Goal: Task Accomplishment & Management: Manage account settings

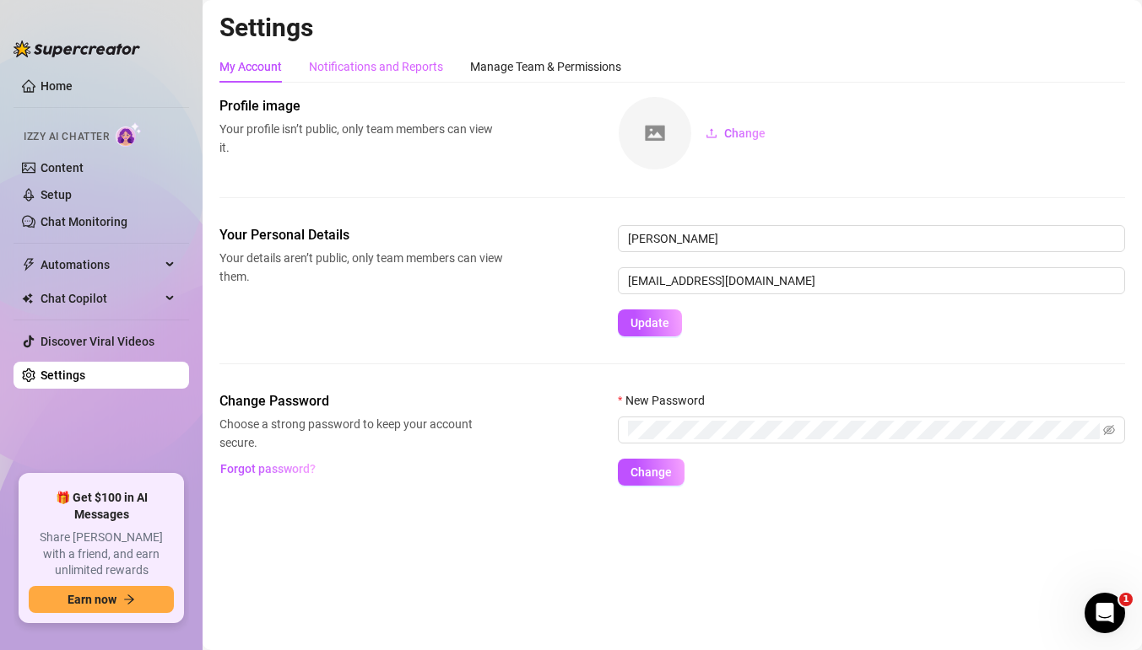
click at [397, 82] on div "Notifications and Reports" at bounding box center [376, 67] width 134 height 32
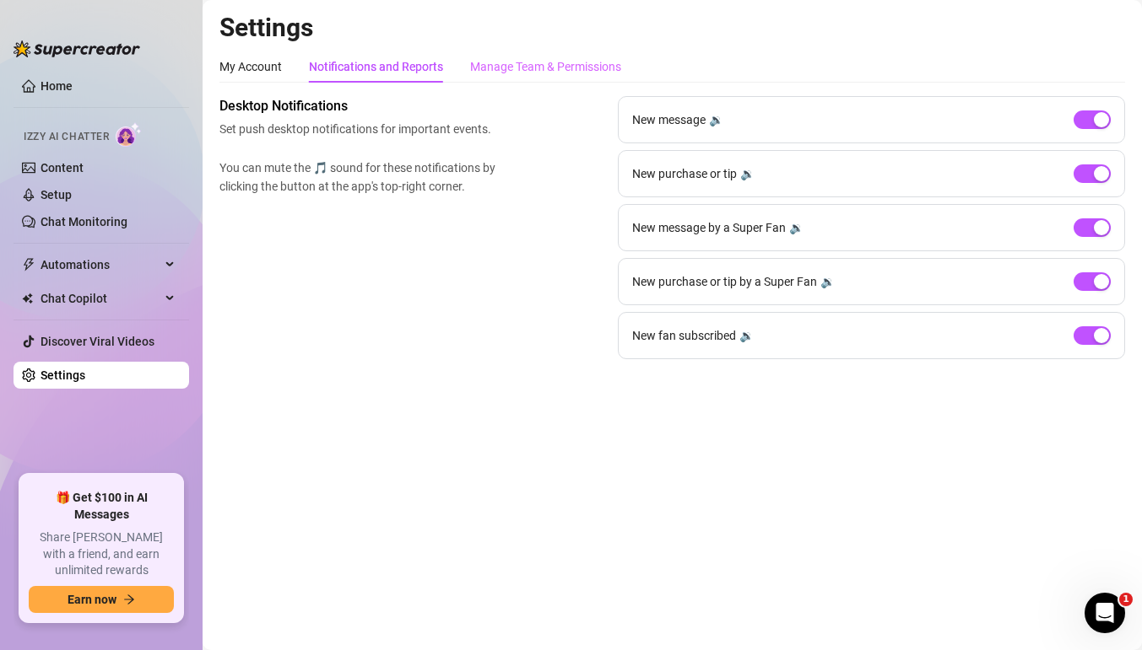
click at [497, 78] on div "Manage Team & Permissions" at bounding box center [545, 67] width 151 height 32
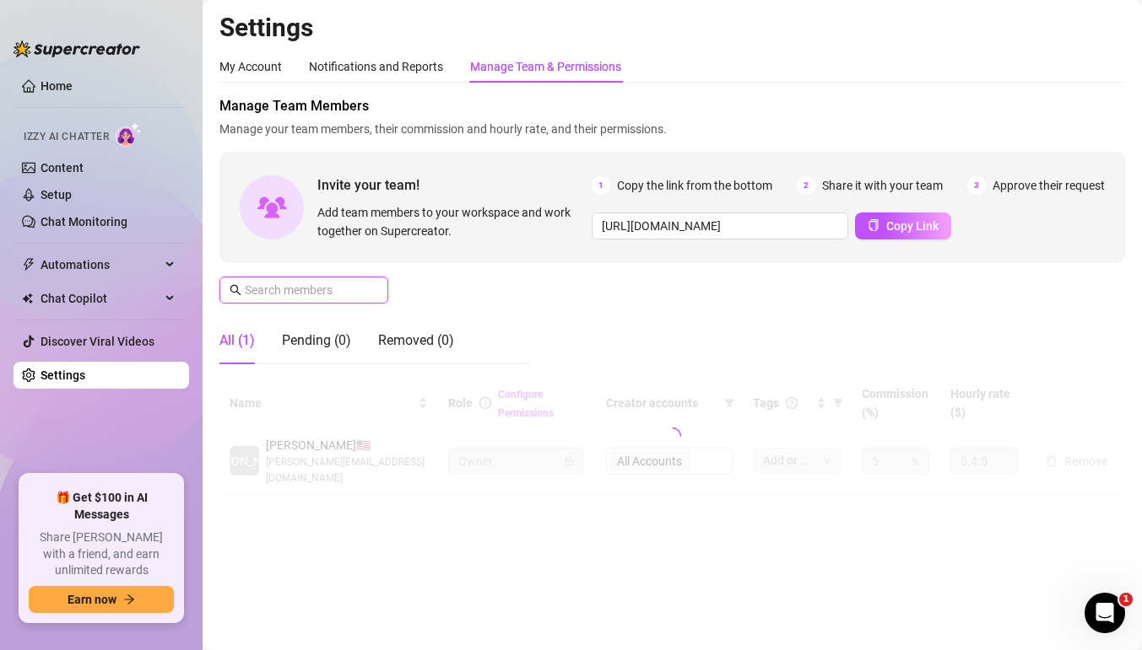
click at [338, 293] on input "text" at bounding box center [305, 290] width 120 height 19
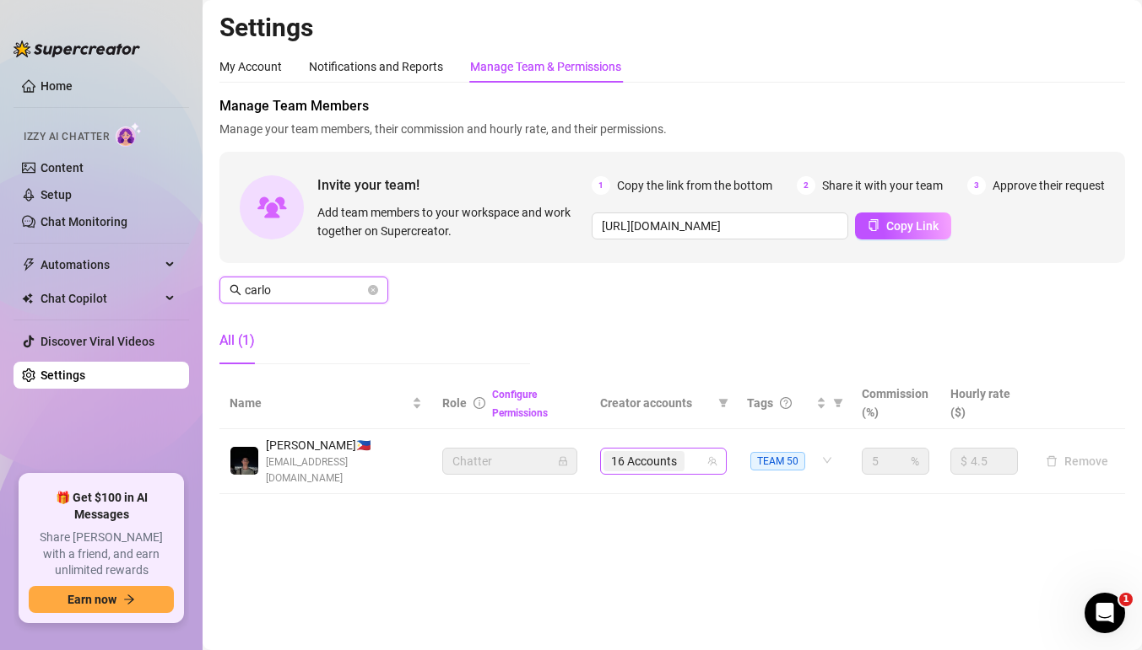
click at [707, 460] on div "16 Accounts" at bounding box center [663, 461] width 127 height 27
type input "carlo"
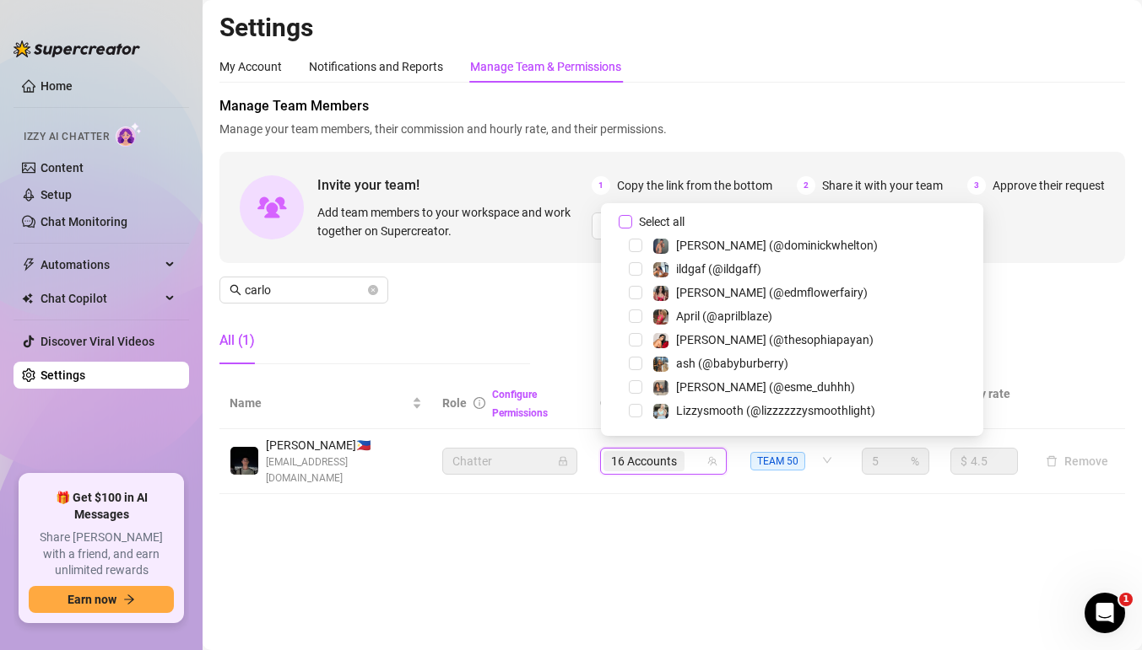
click at [625, 222] on input "Select all" at bounding box center [624, 221] width 13 height 13
checkbox input "false"
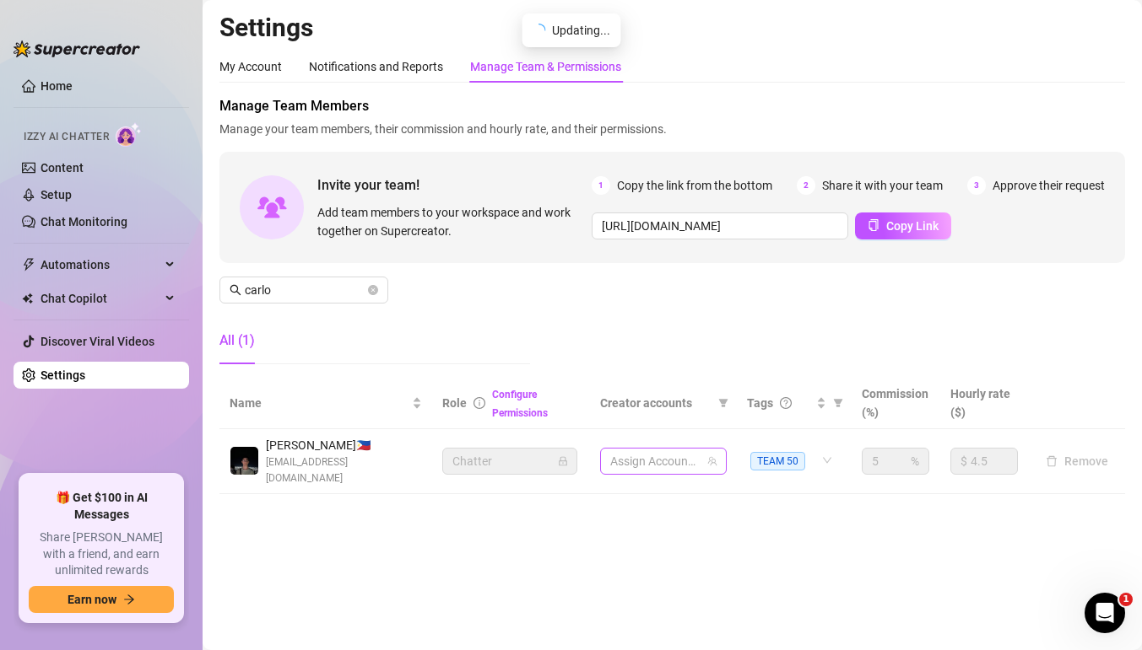
click at [665, 452] on div at bounding box center [654, 462] width 102 height 24
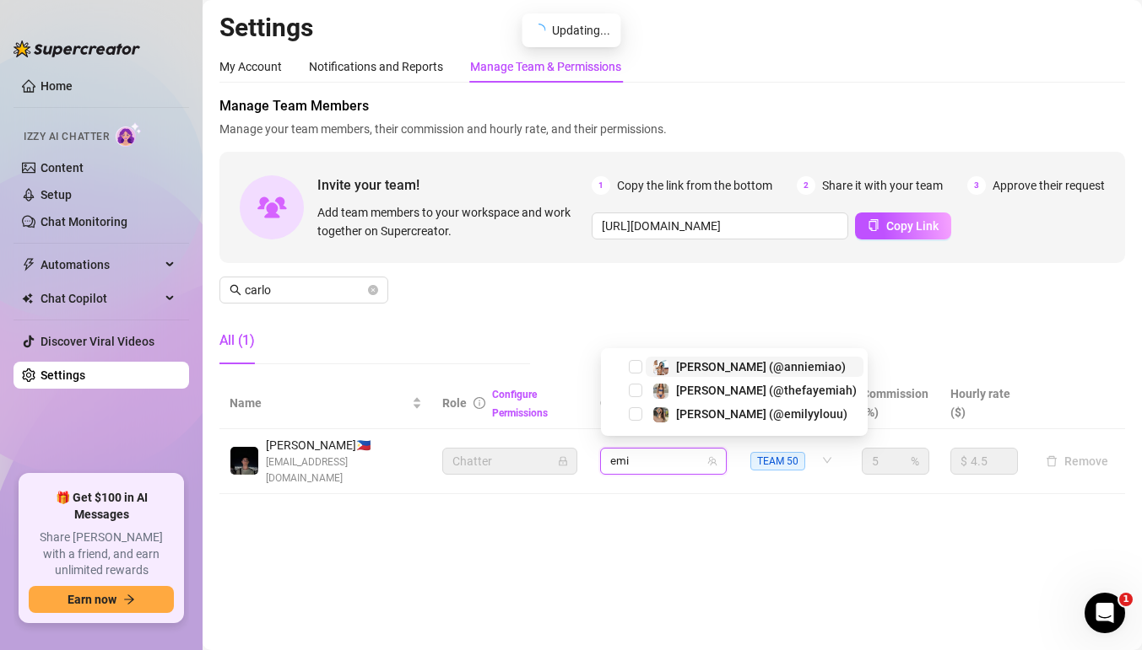
type input "emil"
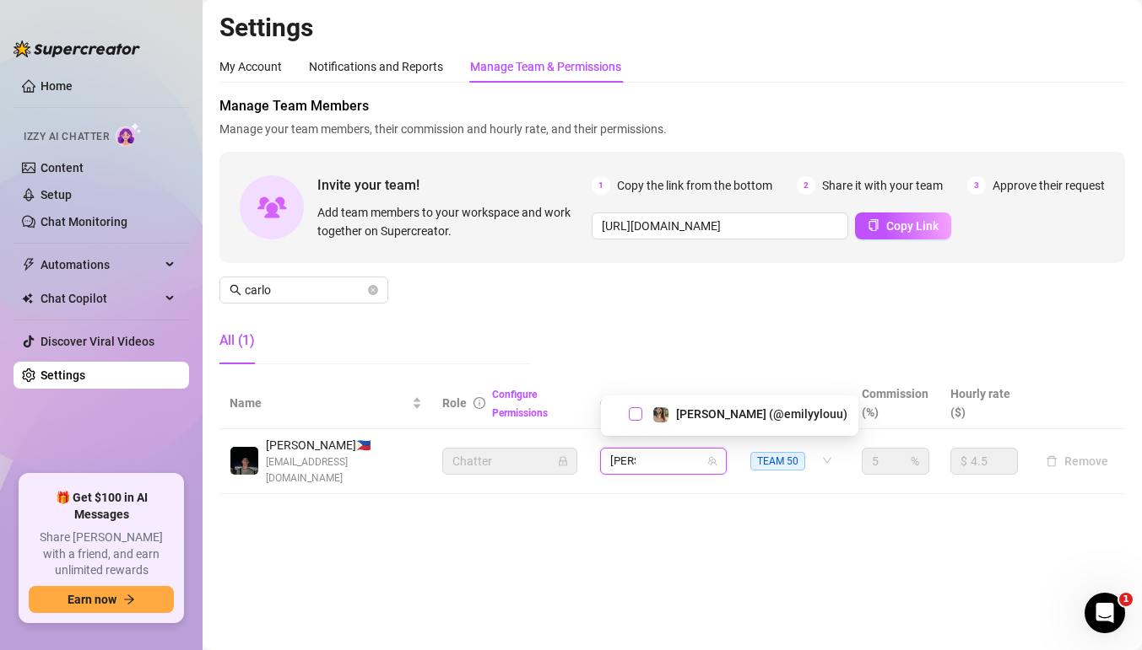
click at [634, 417] on span "Select tree node" at bounding box center [635, 414] width 13 height 13
click at [691, 461] on div "emil" at bounding box center [654, 462] width 102 height 24
type input "playf"
click at [633, 409] on span "Select tree node" at bounding box center [635, 410] width 13 height 13
click at [705, 456] on div "2 Accounts" at bounding box center [654, 462] width 102 height 24
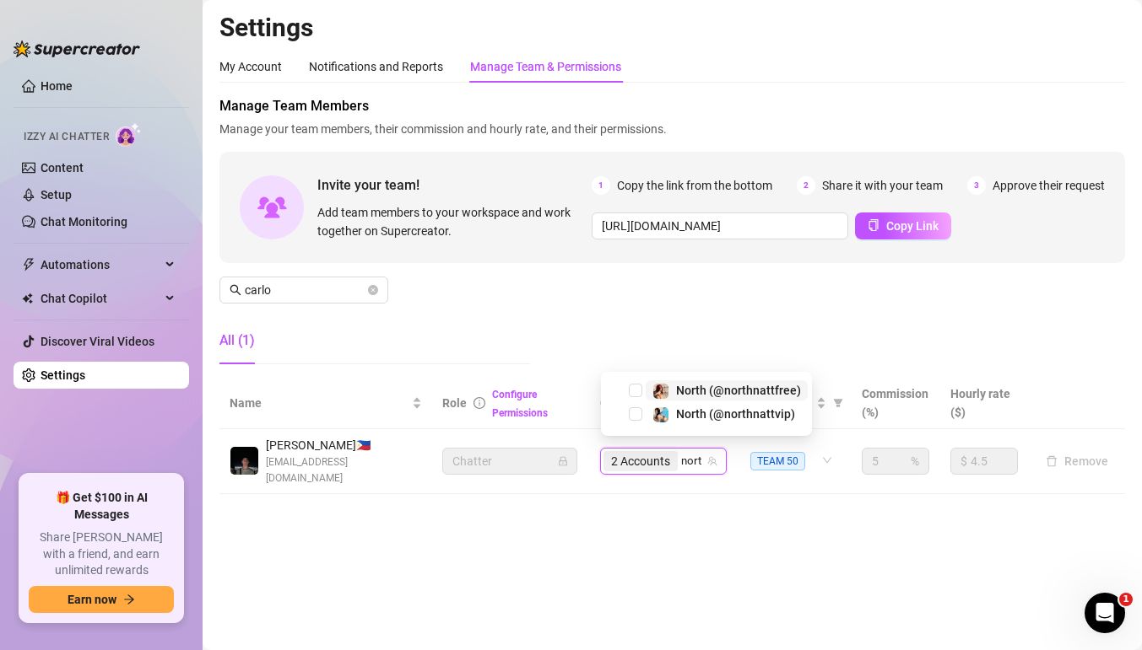
type input "north"
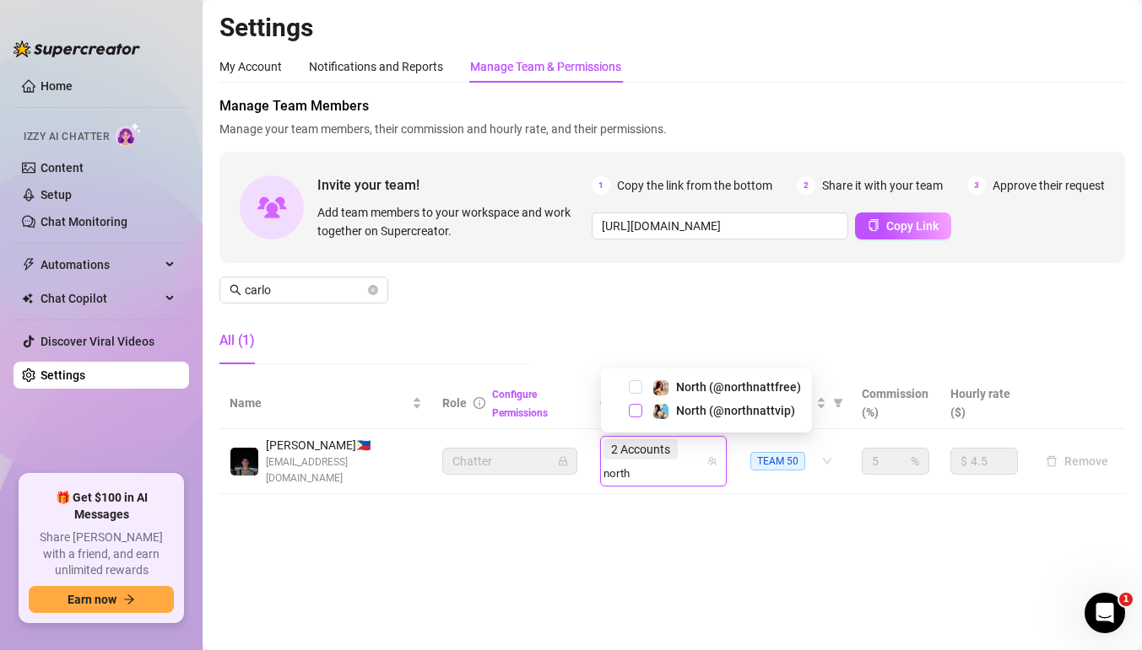
click at [640, 408] on span "Select tree node" at bounding box center [635, 410] width 13 height 13
click at [694, 454] on div "2 Accounts north" at bounding box center [654, 461] width 102 height 47
type input "north"
click at [634, 393] on span "Select tree node" at bounding box center [635, 387] width 13 height 13
click at [694, 445] on div "3 Accounts north" at bounding box center [654, 461] width 102 height 47
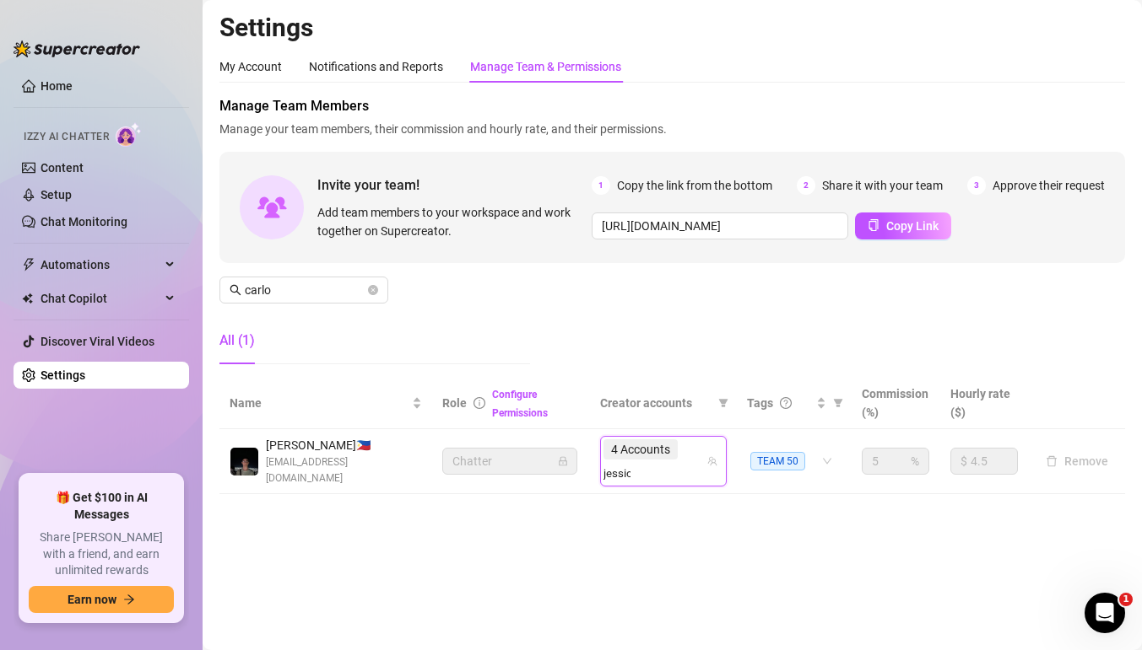
type input "jessica"
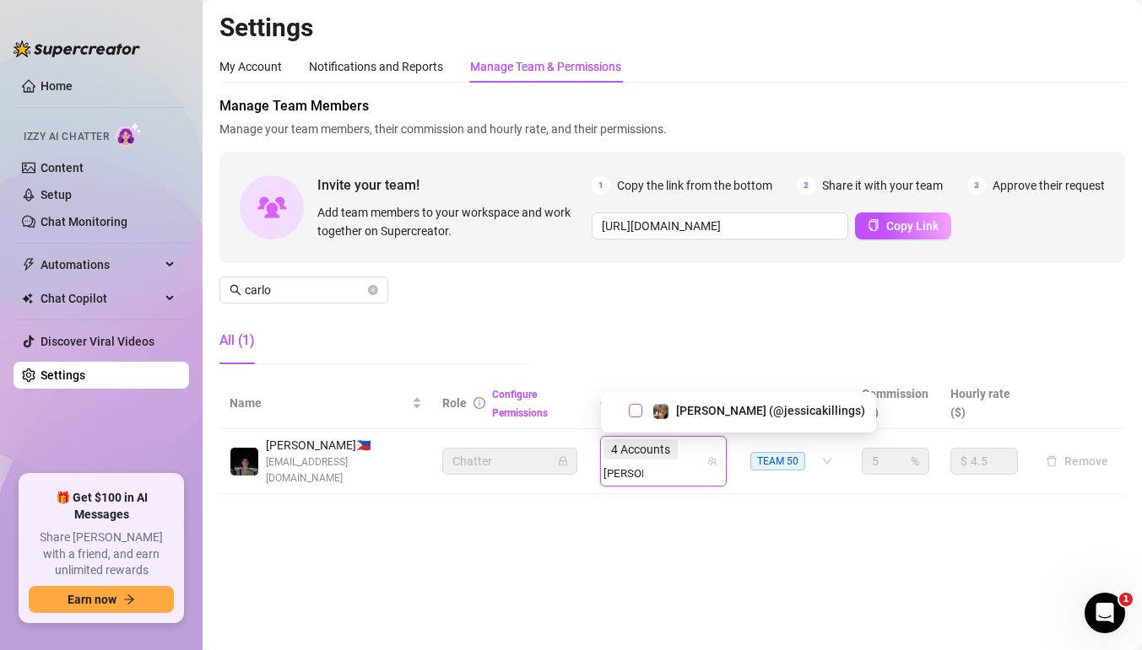
click at [635, 408] on span "Select tree node" at bounding box center [635, 410] width 13 height 13
click at [643, 463] on input "search" at bounding box center [623, 473] width 40 height 20
type input "suki"
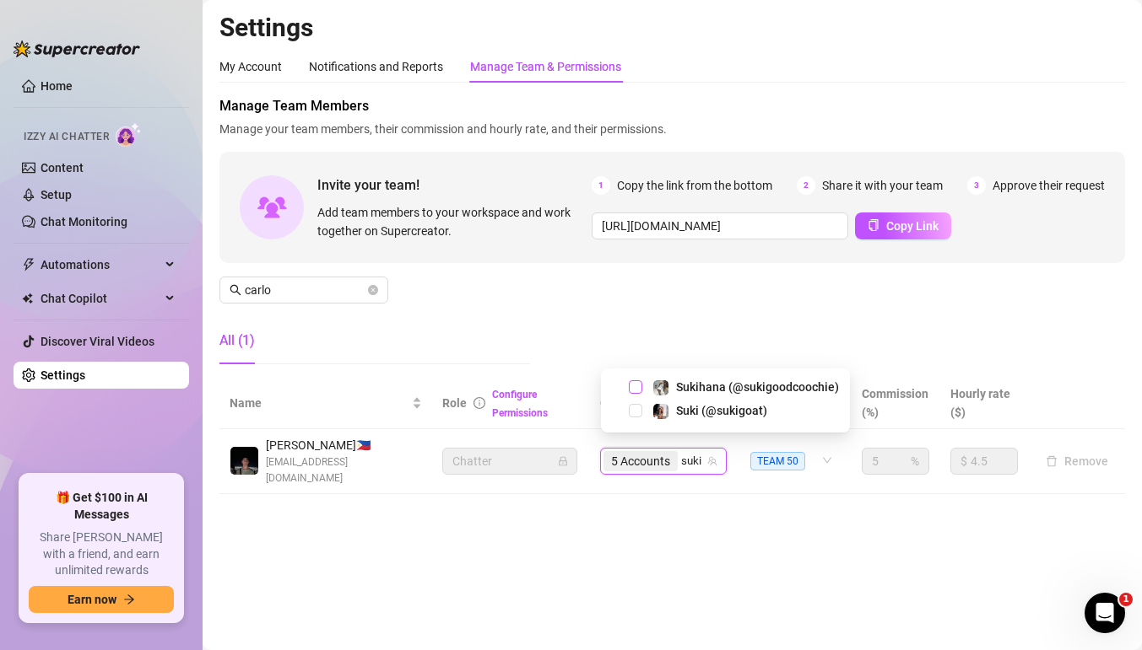
click at [633, 390] on span "Select tree node" at bounding box center [635, 387] width 13 height 13
click at [705, 456] on div "5 Accounts suki" at bounding box center [654, 462] width 102 height 24
type input "suki"
click at [634, 414] on span "Select tree node" at bounding box center [635, 410] width 13 height 13
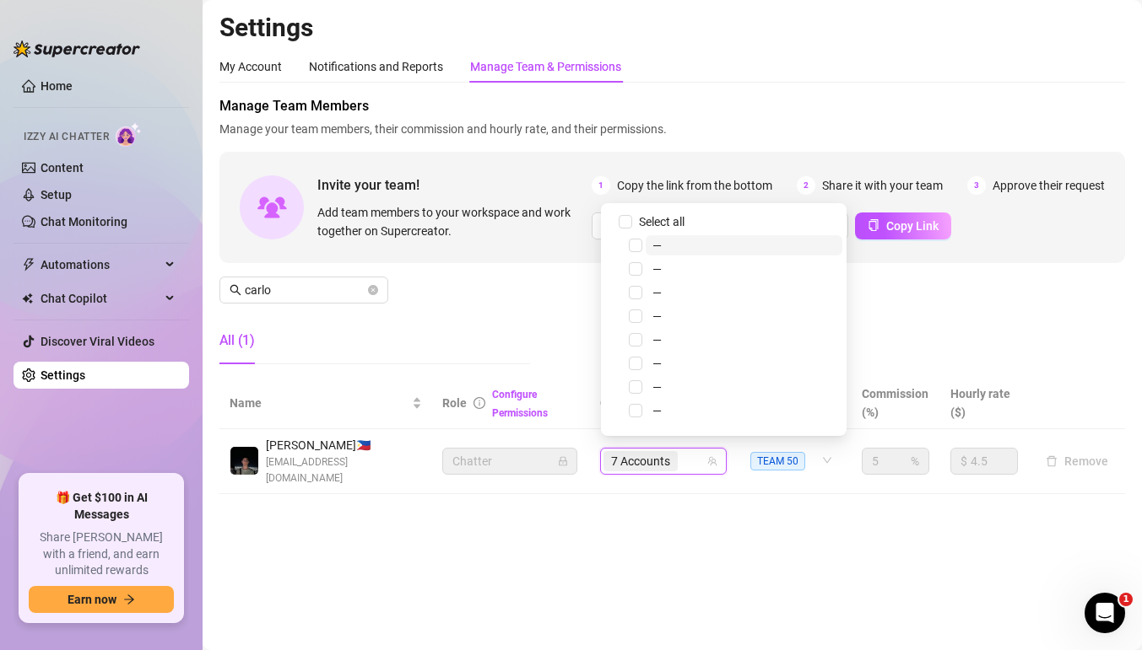
click at [705, 448] on div "7 Accounts" at bounding box center [663, 461] width 127 height 27
type input "yani"
click at [636, 409] on span "Select tree node" at bounding box center [635, 410] width 13 height 13
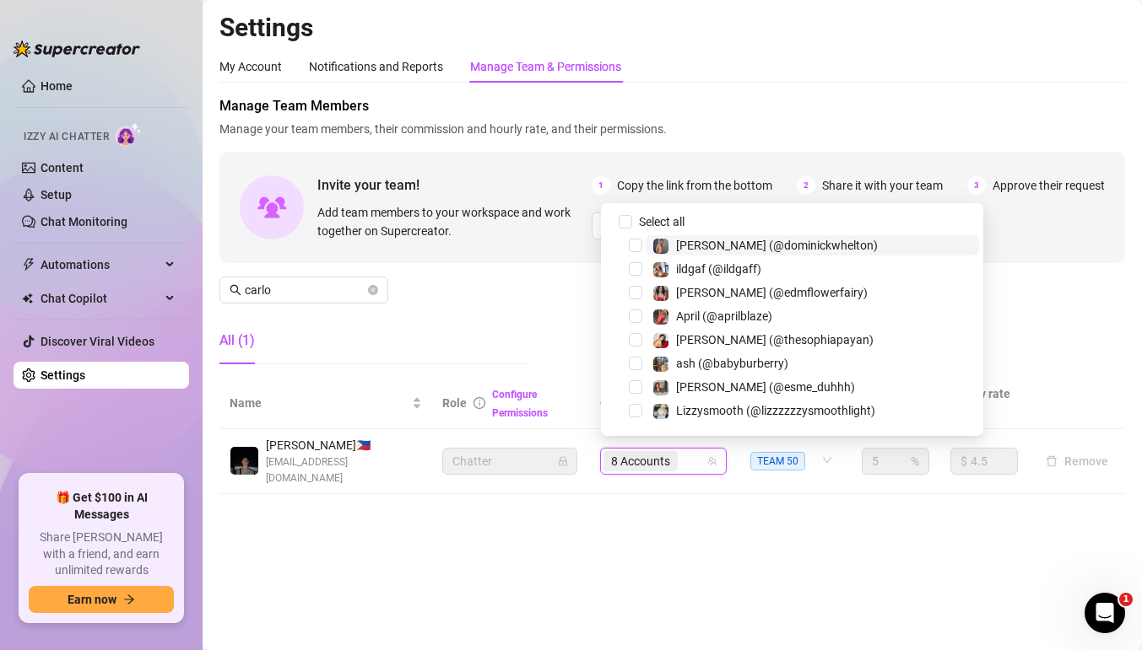
click at [694, 450] on div "8 Accounts" at bounding box center [654, 462] width 102 height 24
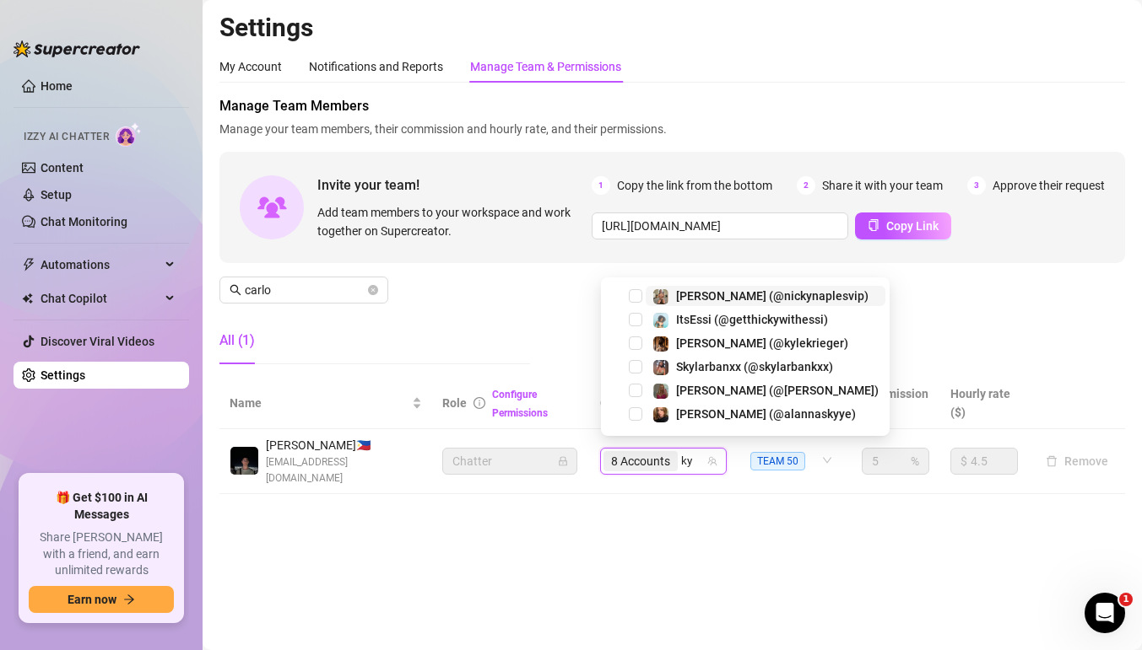
type input "kyl"
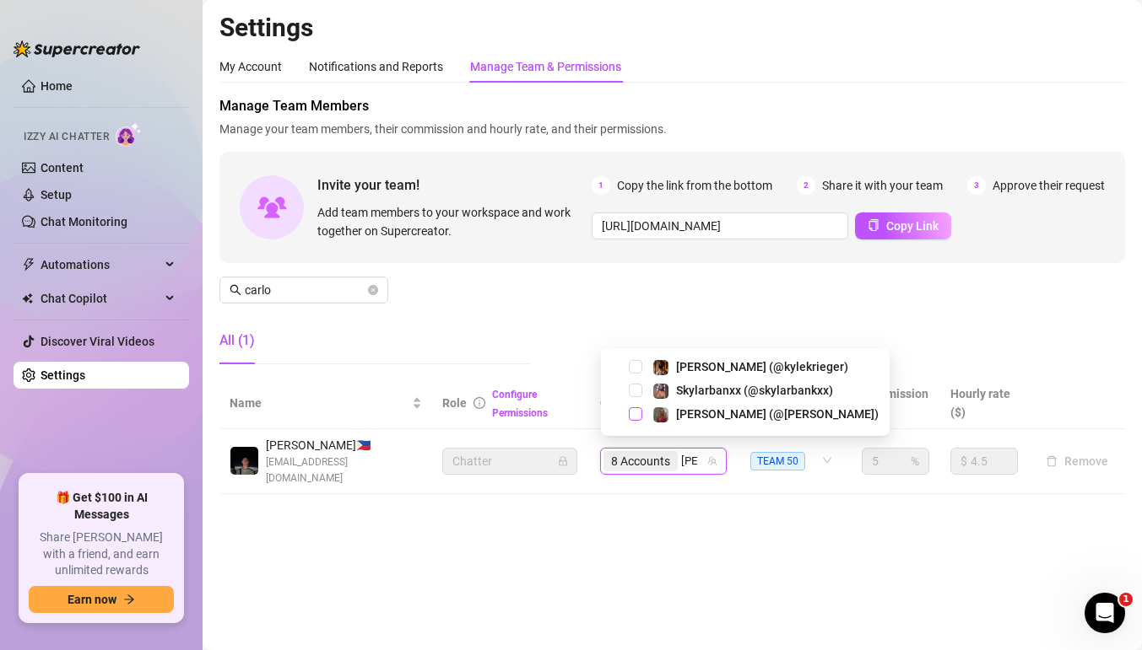
click at [637, 415] on span "Select tree node" at bounding box center [635, 414] width 13 height 13
click at [702, 469] on td "8 Accounts kyl" at bounding box center [663, 461] width 147 height 65
click at [694, 453] on div "8 Accounts kyl" at bounding box center [654, 462] width 102 height 24
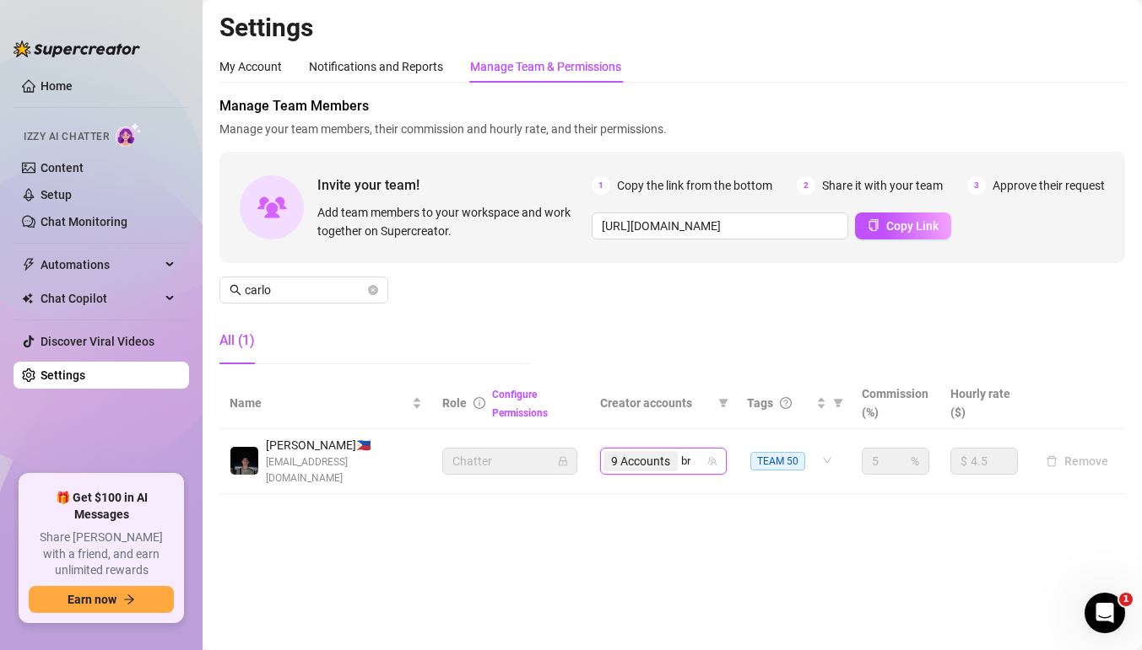
type input "bri"
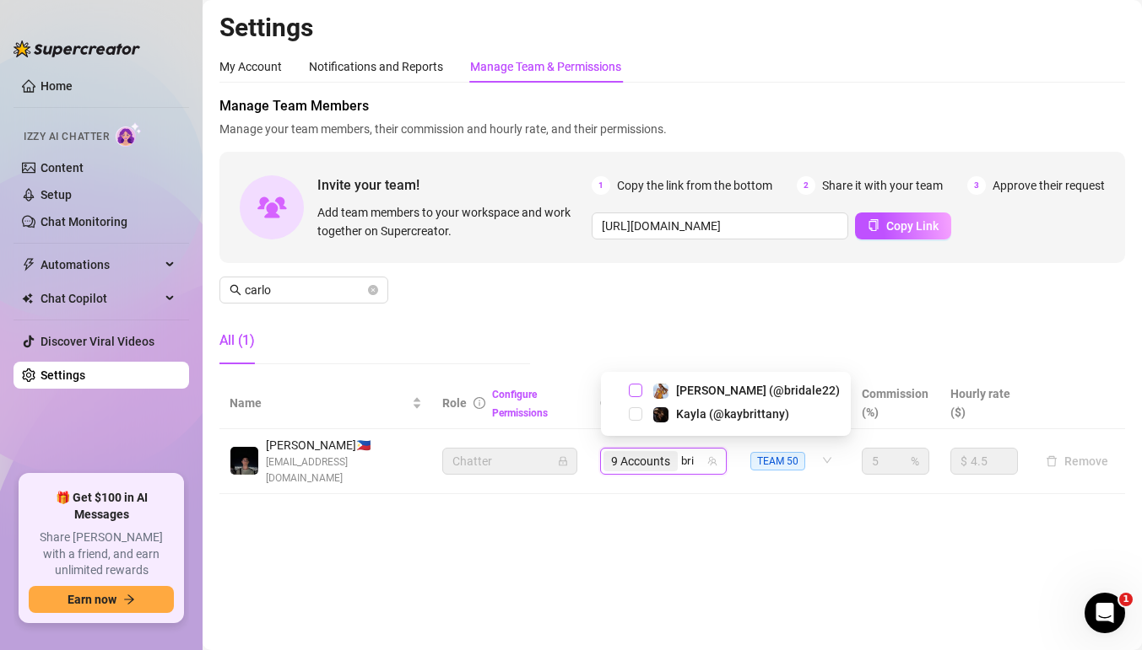
click at [636, 392] on span "Select tree node" at bounding box center [635, 390] width 13 height 13
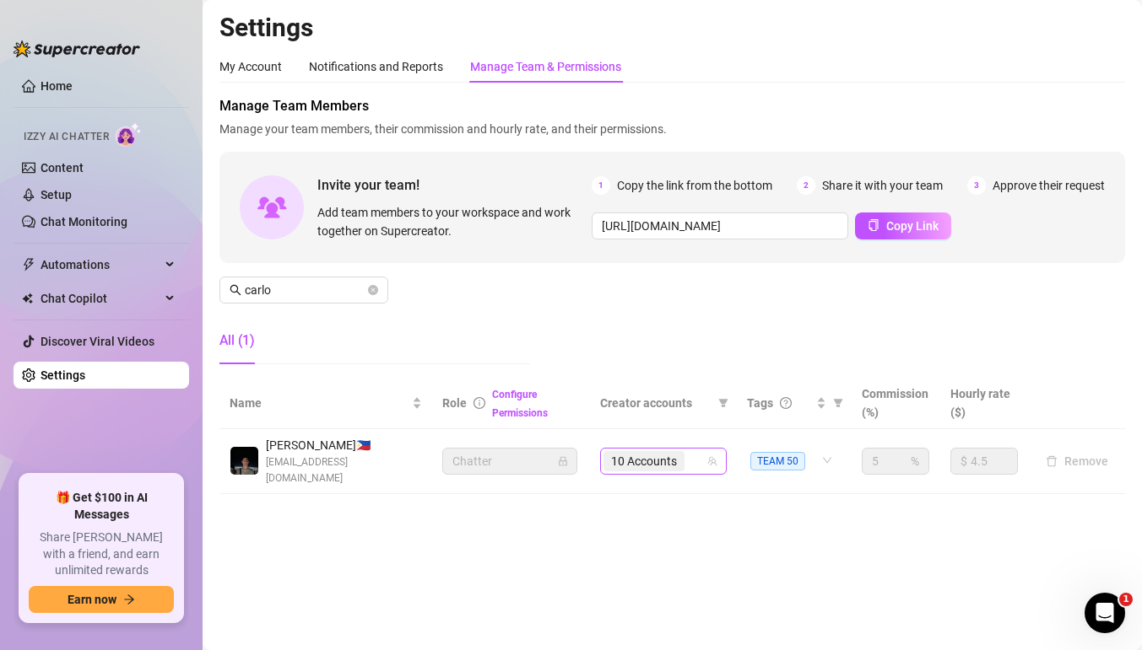
click at [697, 453] on div "10 Accounts" at bounding box center [654, 462] width 102 height 24
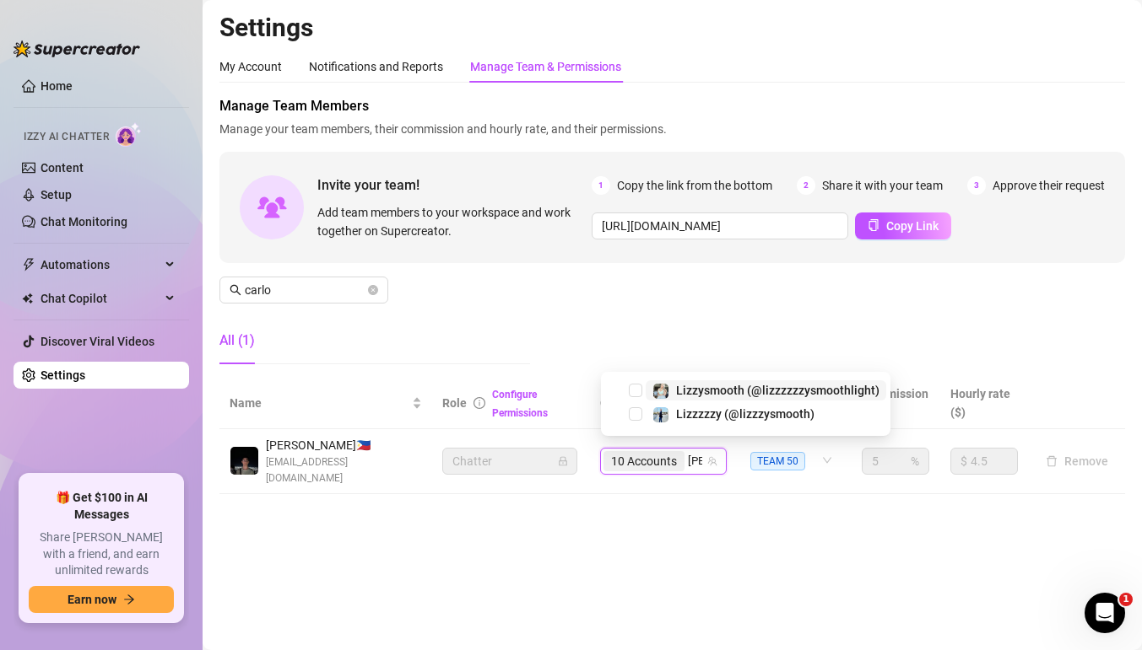
type input "lizz"
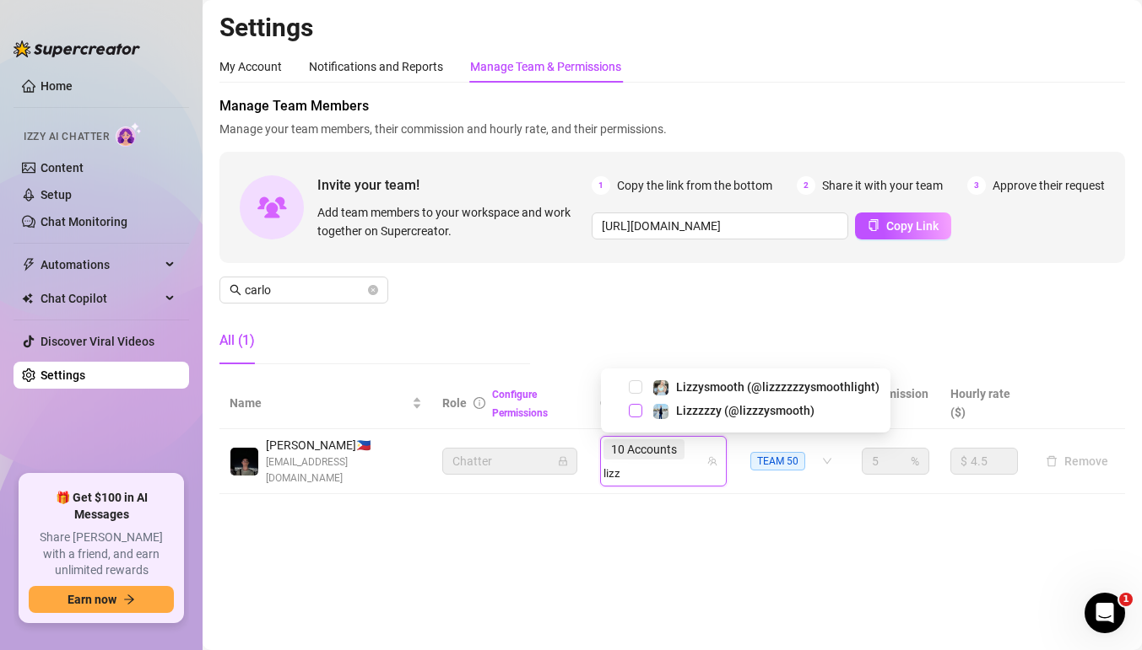
click at [638, 411] on span "Select tree node" at bounding box center [635, 410] width 13 height 13
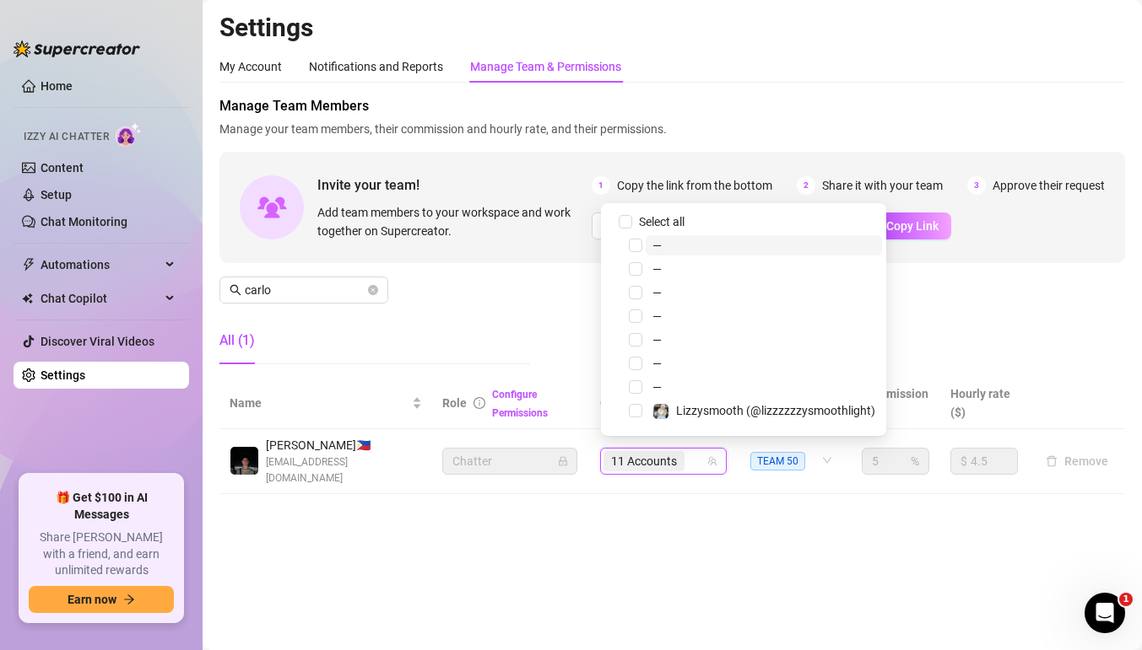
click at [694, 457] on div "11 Accounts" at bounding box center [654, 462] width 102 height 24
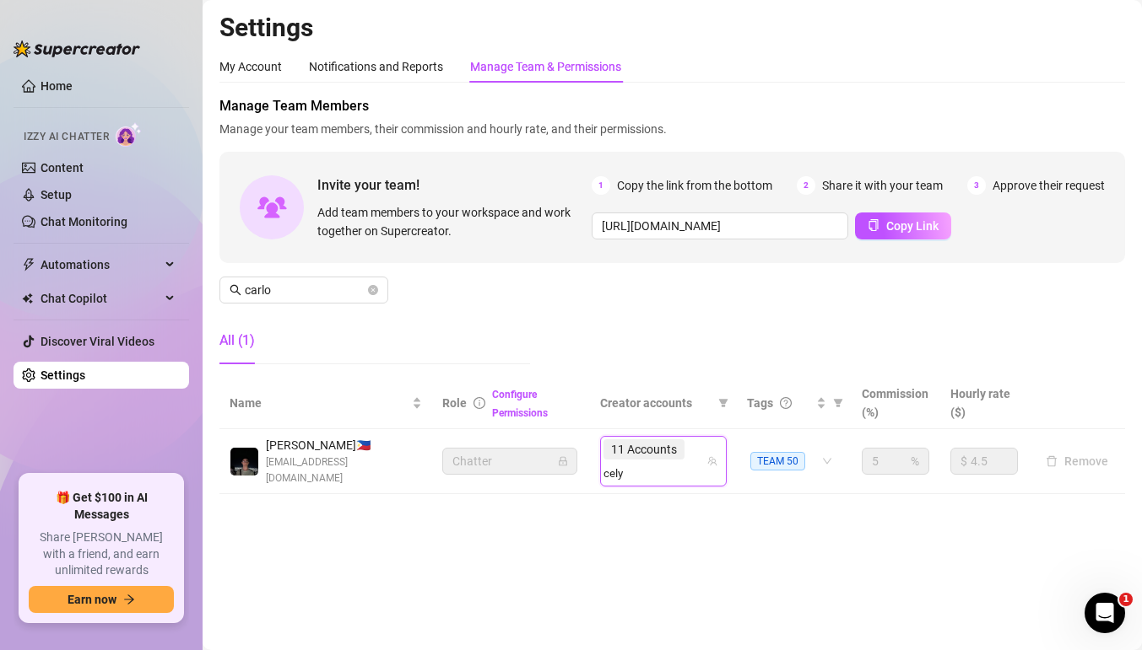
type input "celys"
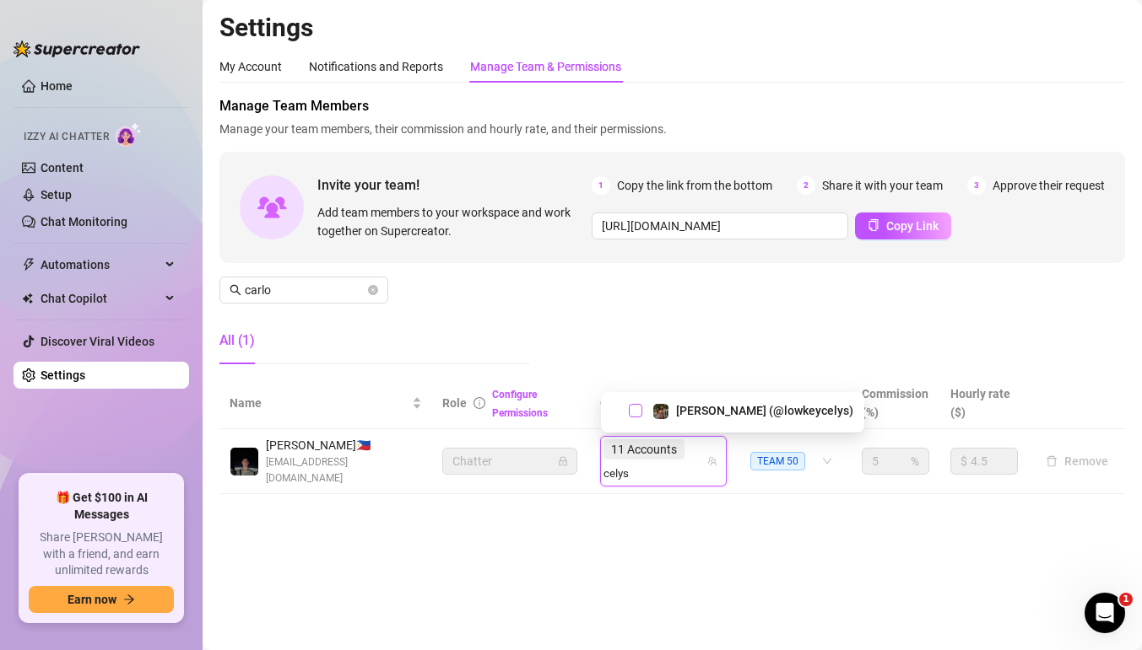
click at [638, 407] on span "Select tree node" at bounding box center [635, 410] width 13 height 13
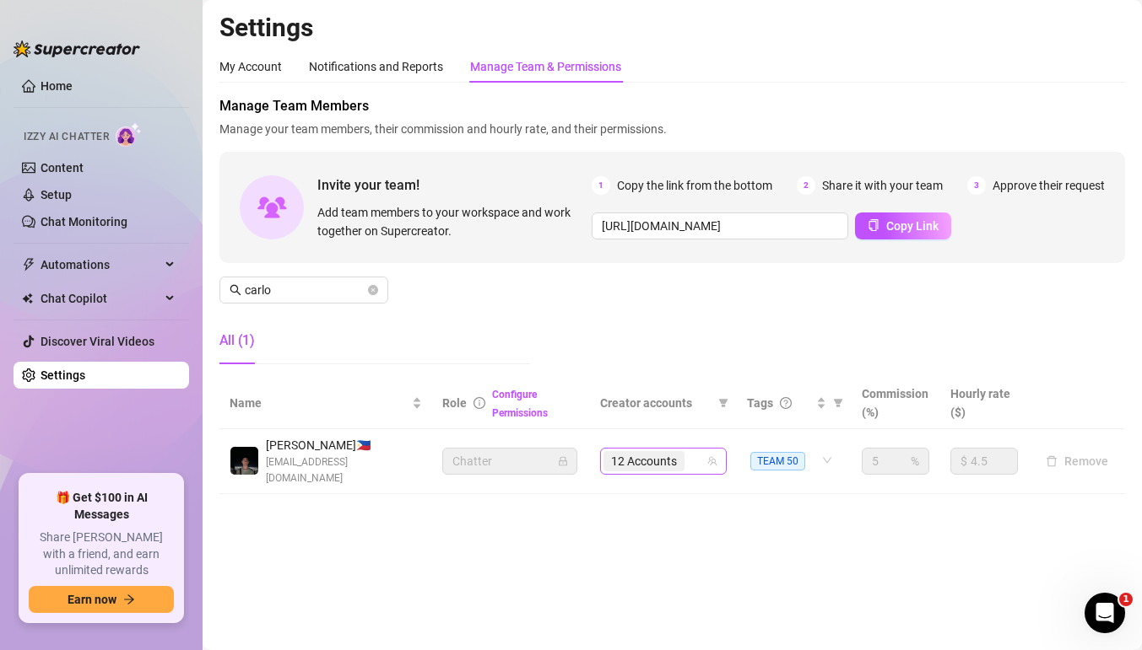
click at [683, 451] on span "12 Accounts" at bounding box center [643, 461] width 81 height 20
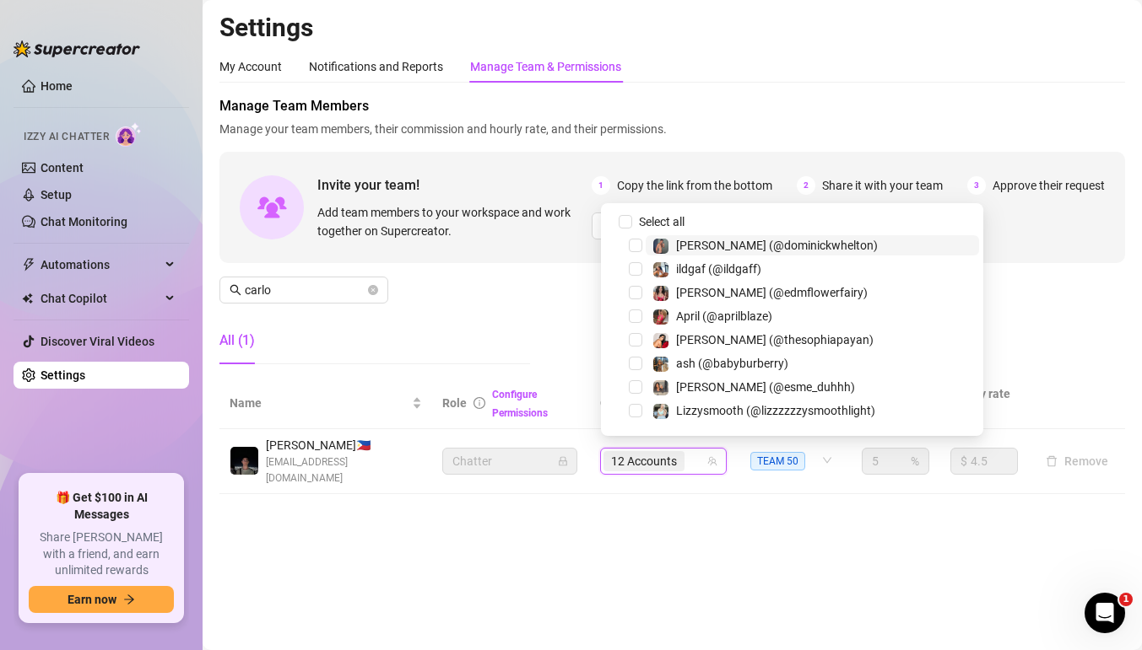
click at [699, 454] on div "12 Accounts" at bounding box center [654, 462] width 102 height 24
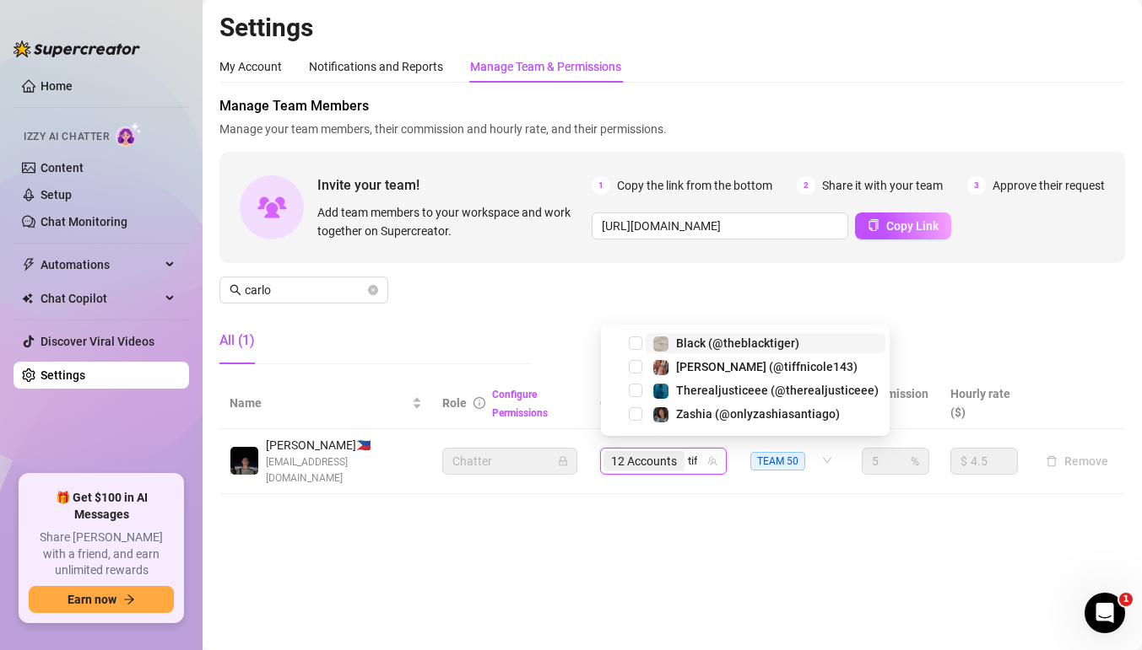
type input "tiff"
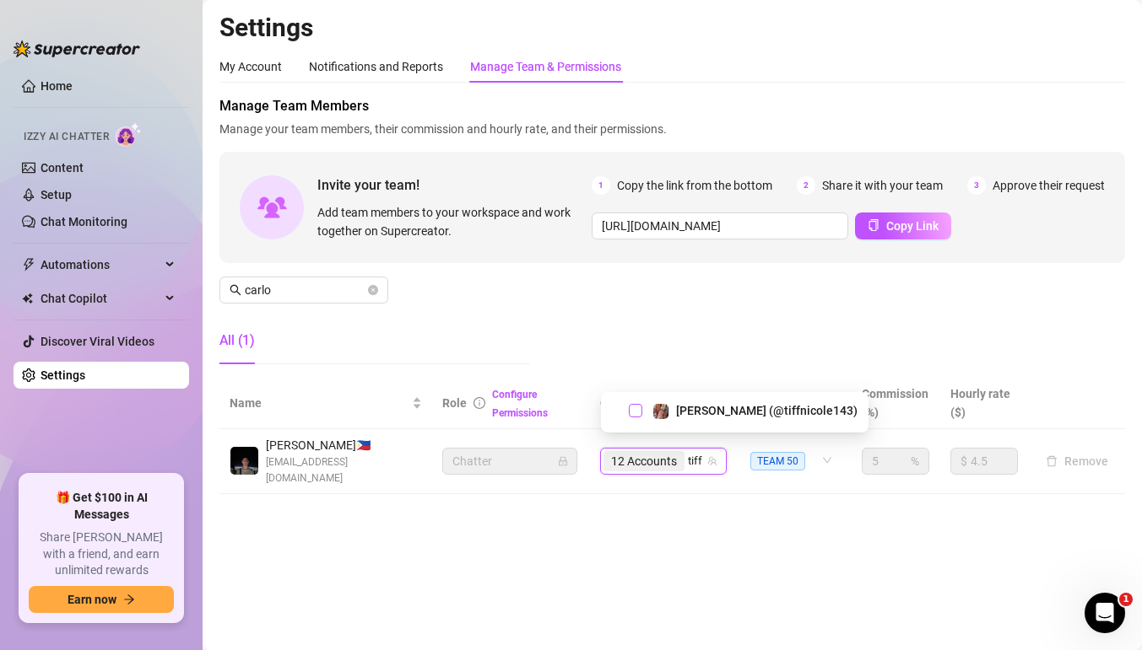
click at [637, 406] on span "Select tree node" at bounding box center [635, 410] width 13 height 13
click at [691, 451] on input "search" at bounding box center [689, 461] width 3 height 20
type input "estre"
click at [634, 407] on span "Select tree node" at bounding box center [635, 410] width 13 height 13
click at [706, 453] on div "13 Accounts estre" at bounding box center [663, 461] width 127 height 51
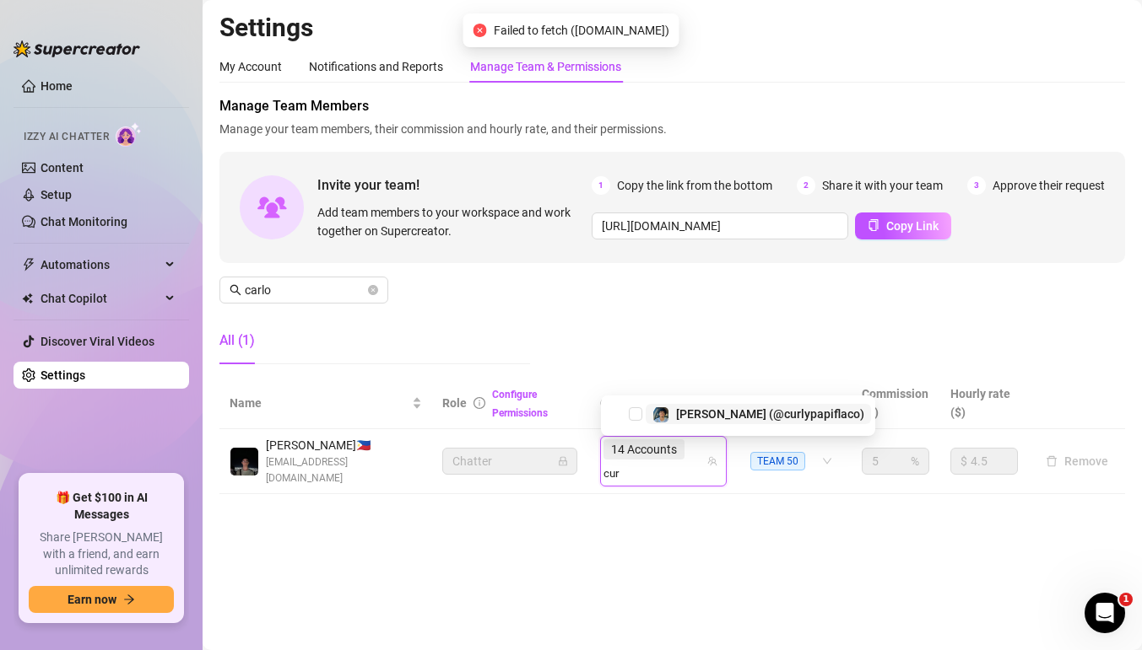
type input "curl"
click at [638, 403] on div "Elijah (@curlypapiflaco)" at bounding box center [738, 411] width 266 height 20
drag, startPoint x: 639, startPoint y: 410, endPoint x: 696, endPoint y: 455, distance: 72.7
click at [639, 410] on span "Select tree node" at bounding box center [635, 410] width 13 height 13
click at [699, 459] on div "14 Accounts curl" at bounding box center [654, 461] width 102 height 47
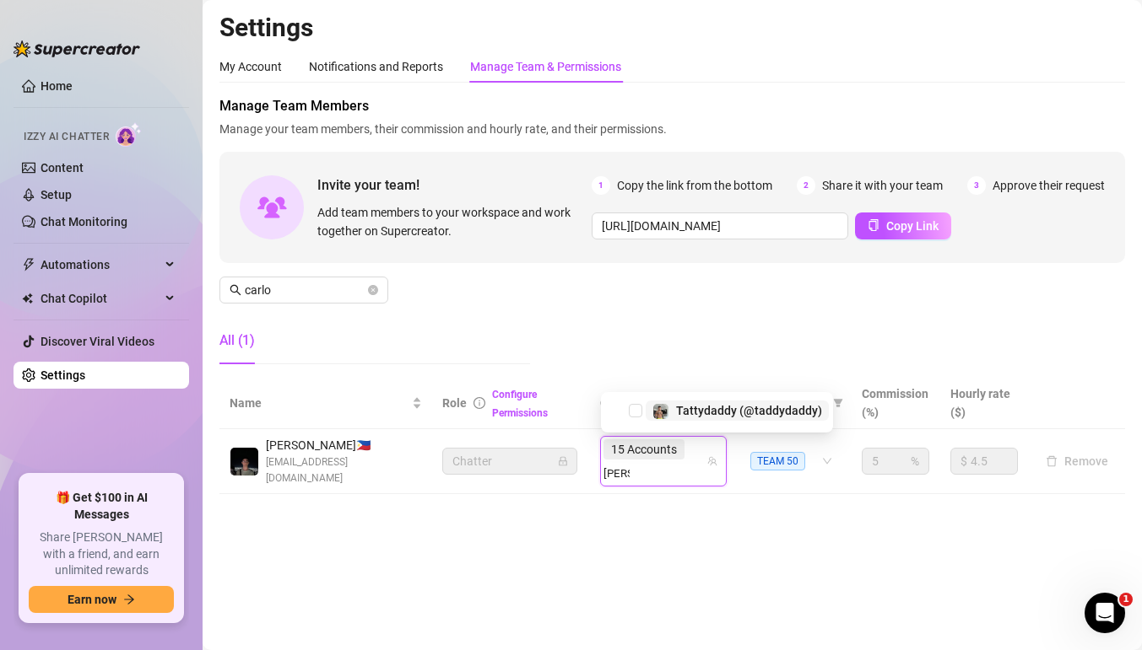
type input "tadd"
click at [701, 457] on div "15 Accounts tadd" at bounding box center [654, 461] width 102 height 47
type input "tadd"
click at [637, 415] on span "Select tree node" at bounding box center [635, 410] width 13 height 13
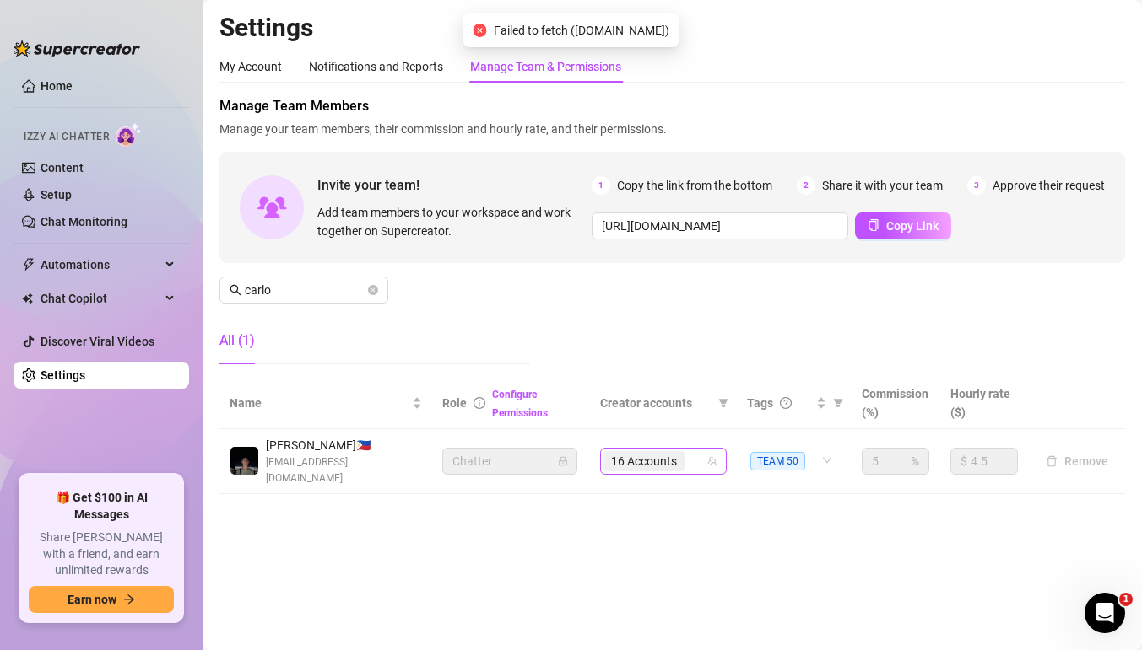
click at [693, 450] on div "16 Accounts" at bounding box center [654, 462] width 102 height 24
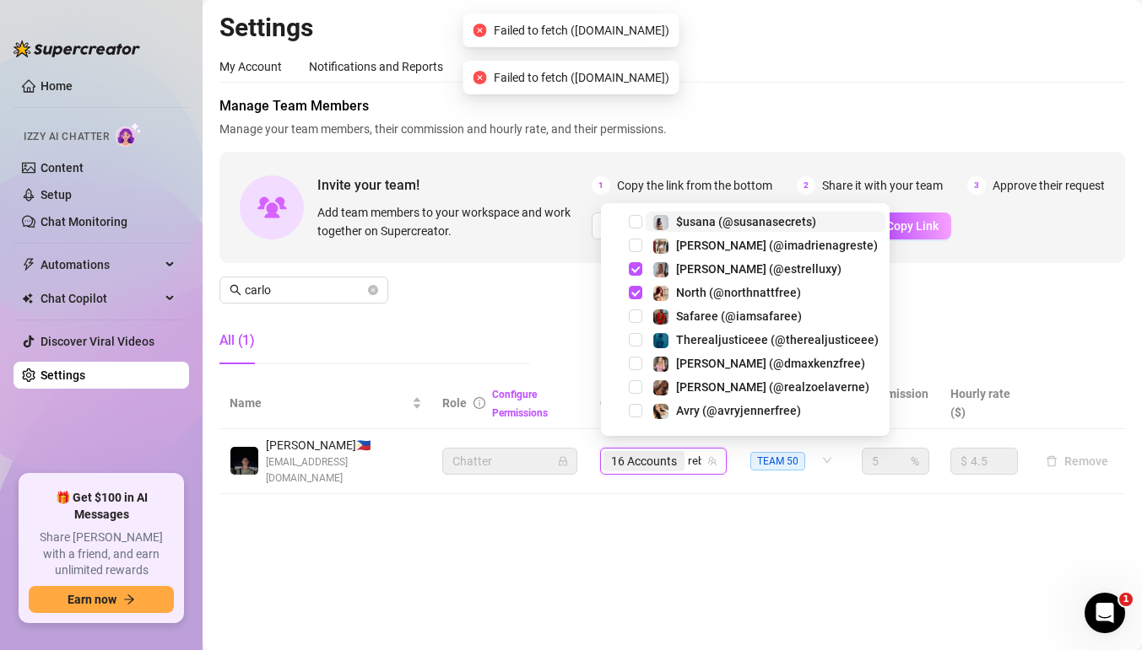
type input "rebir"
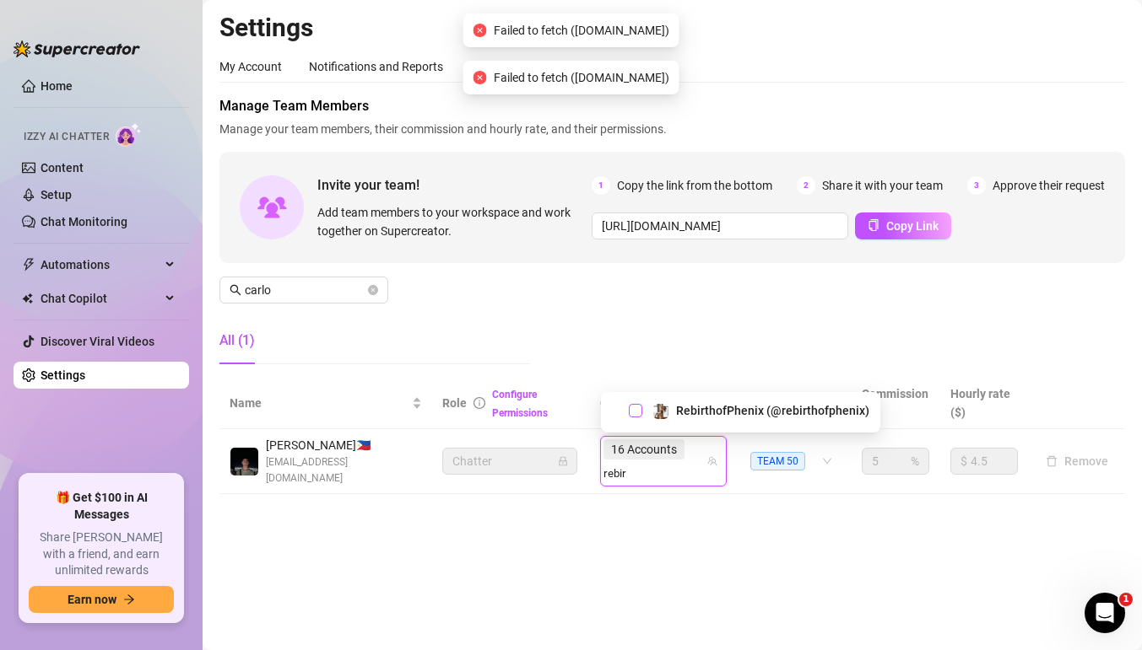
click at [639, 408] on span "Select tree node" at bounding box center [635, 410] width 13 height 13
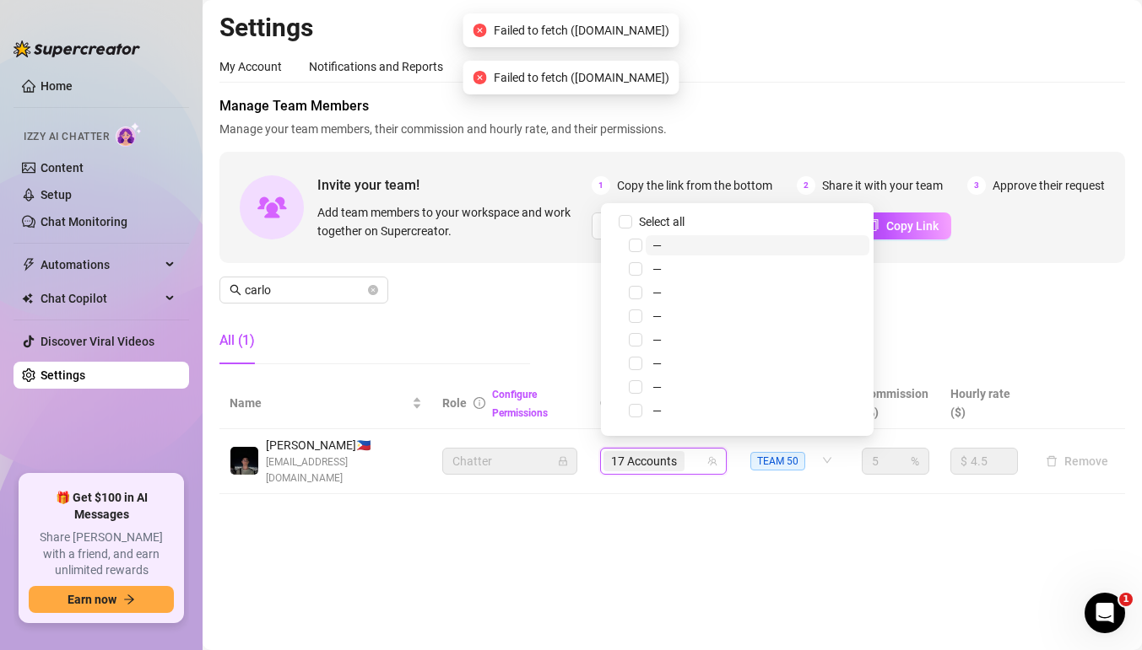
click at [698, 456] on div "17 Accounts" at bounding box center [654, 462] width 102 height 24
type input "mamic"
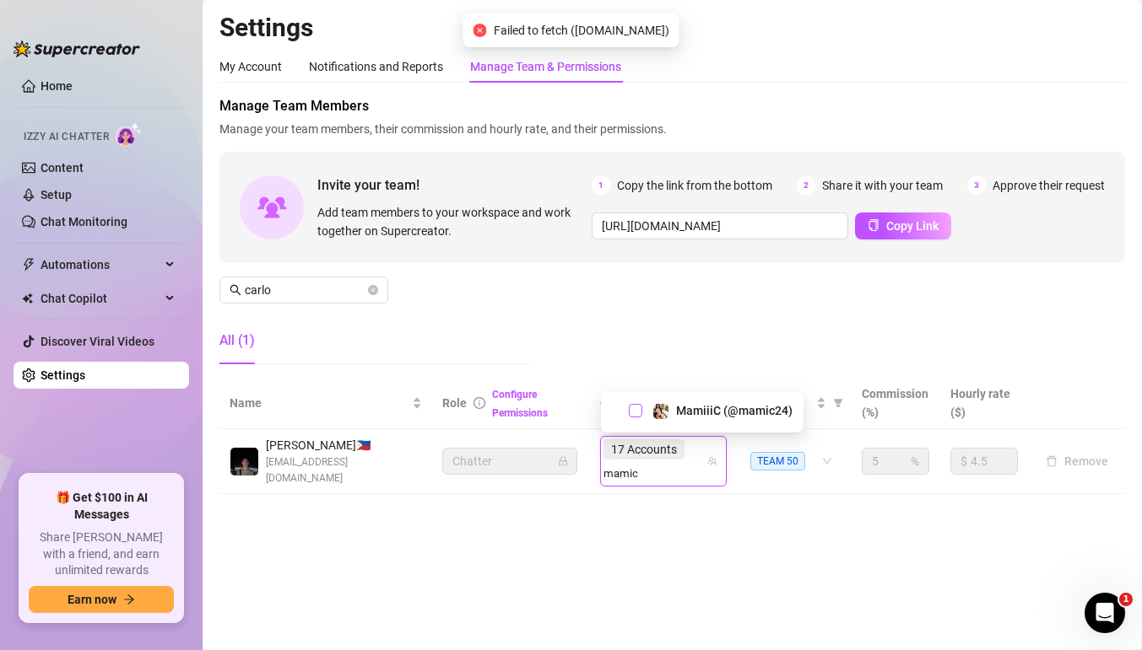
click at [634, 414] on span "Select tree node" at bounding box center [635, 410] width 13 height 13
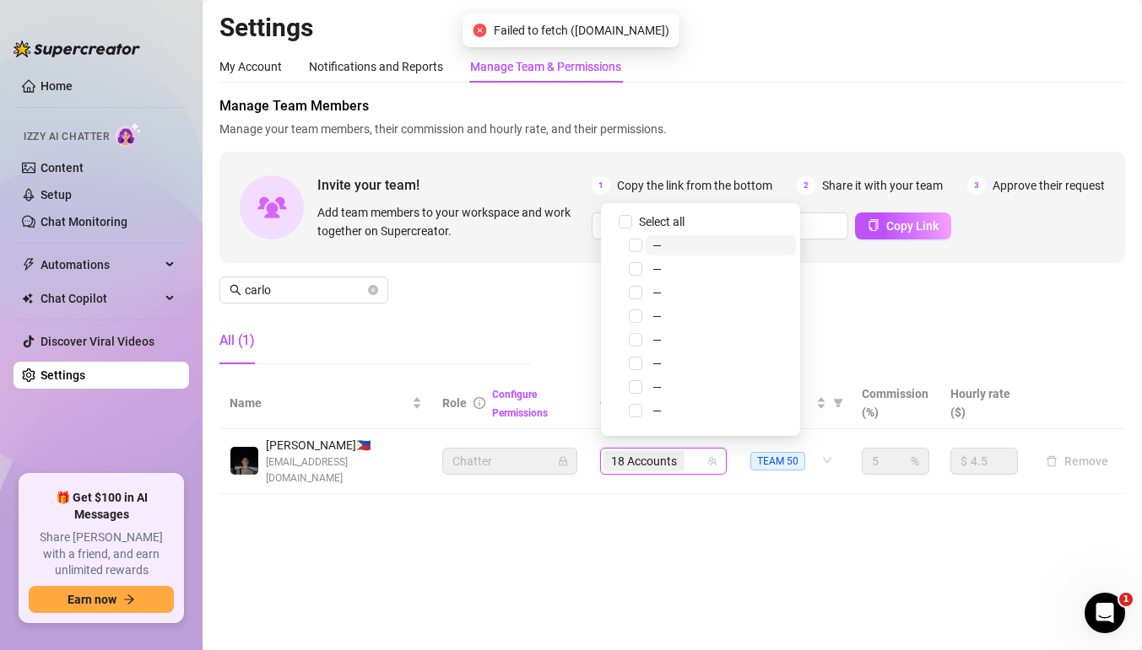
click at [704, 454] on div "18 Accounts" at bounding box center [654, 462] width 102 height 24
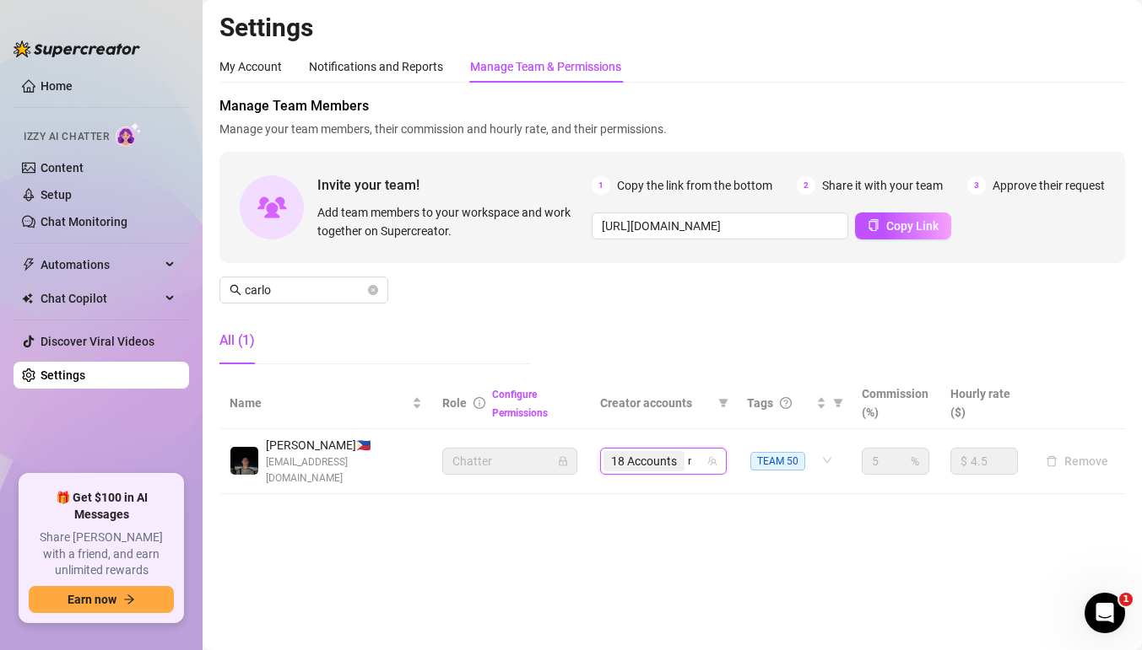
type input "mami"
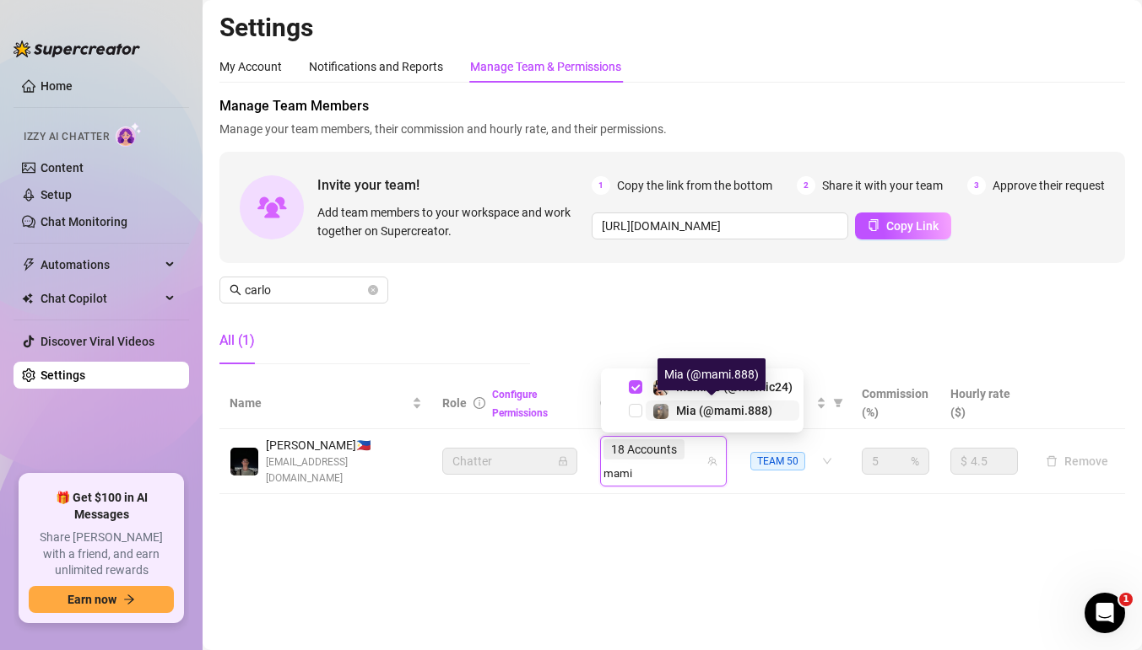
click at [653, 415] on img at bounding box center [660, 411] width 15 height 15
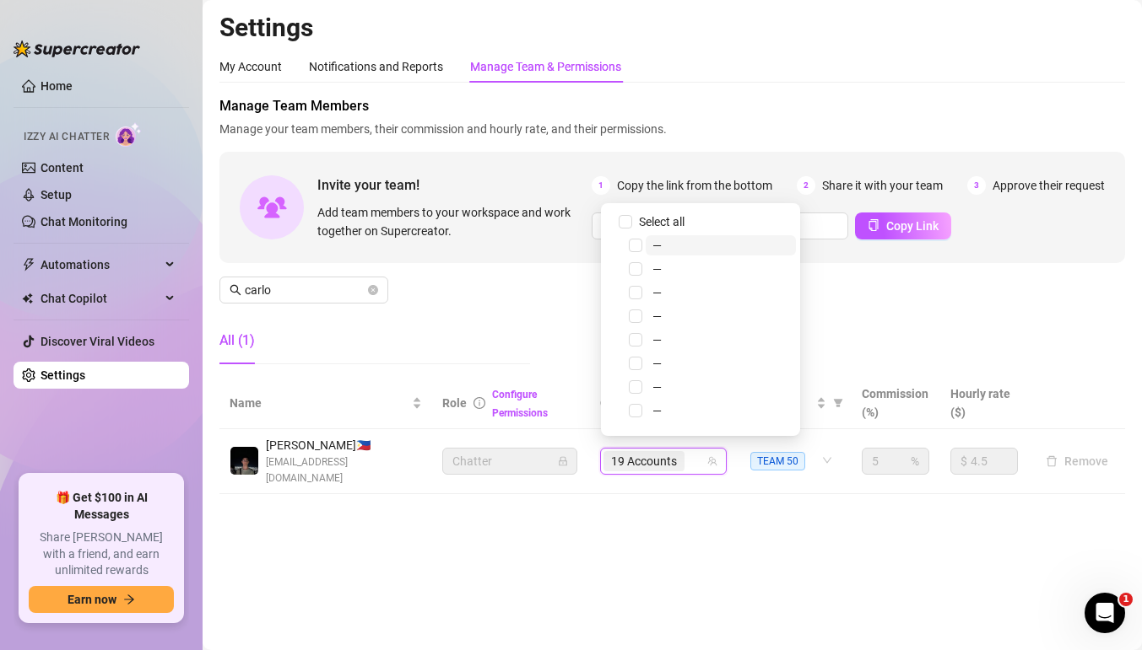
click at [691, 451] on input "search" at bounding box center [689, 461] width 3 height 20
type input "julia"
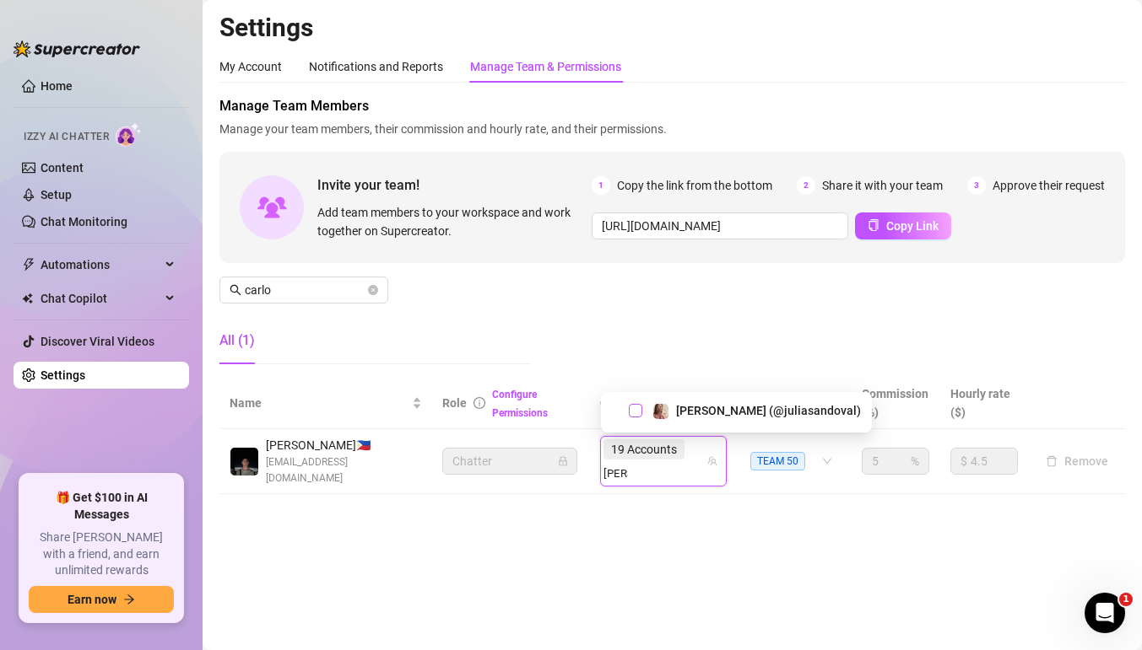
click at [637, 412] on span "Select tree node" at bounding box center [635, 410] width 13 height 13
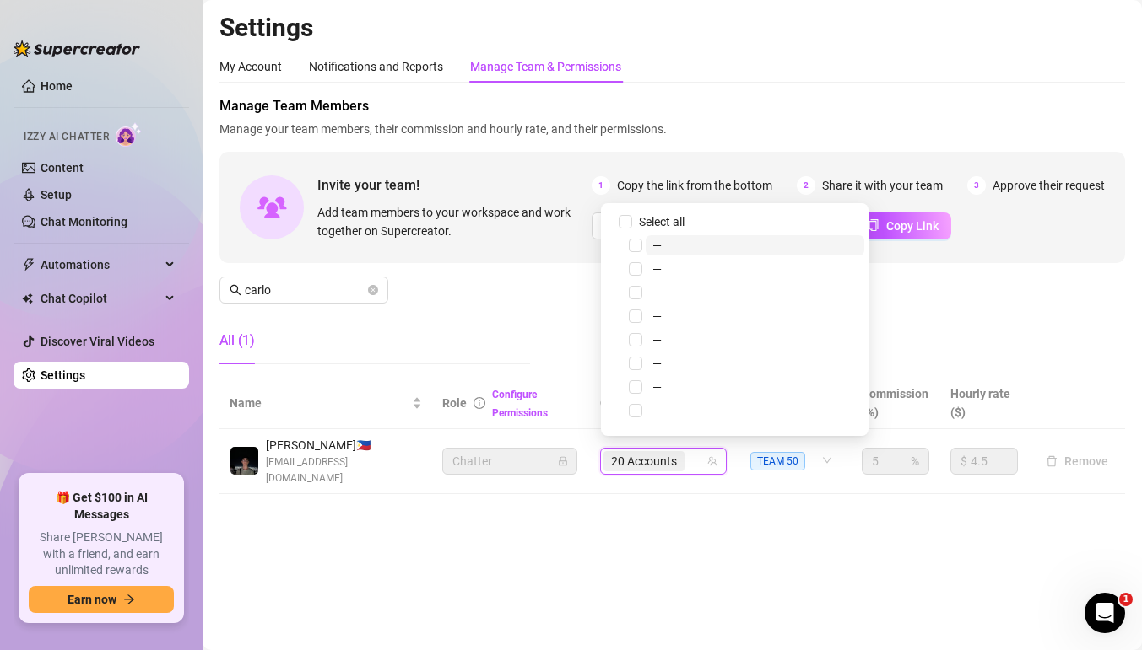
click at [694, 456] on div "20 Accounts" at bounding box center [654, 462] width 102 height 24
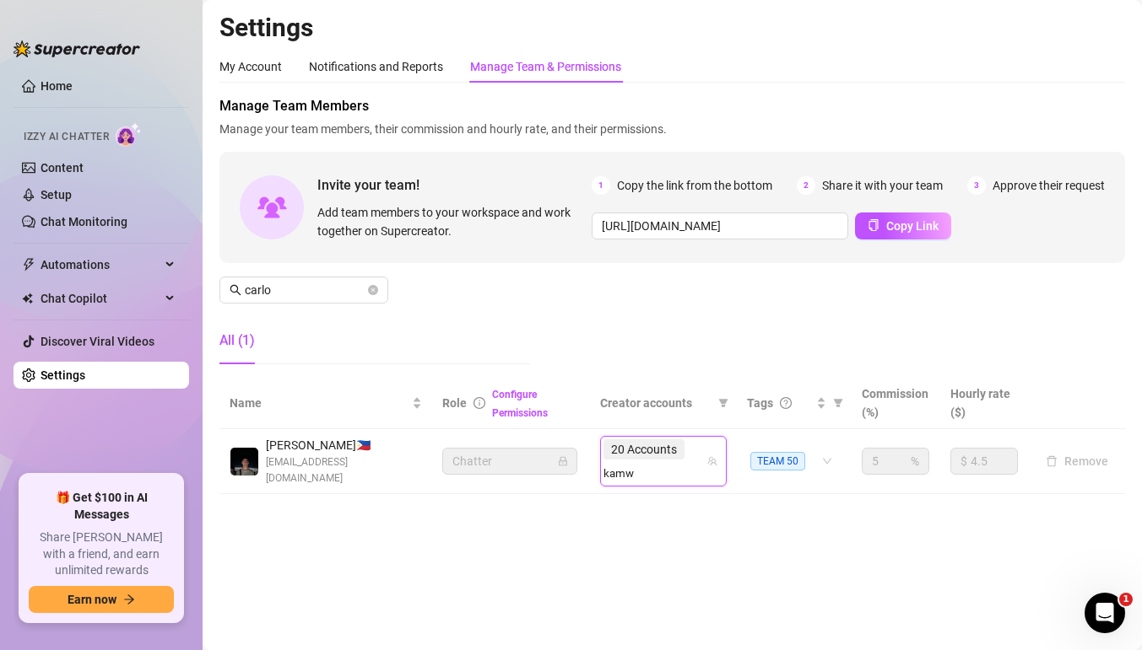
type input "kamwi"
click at [636, 411] on span "Select tree node" at bounding box center [635, 410] width 13 height 13
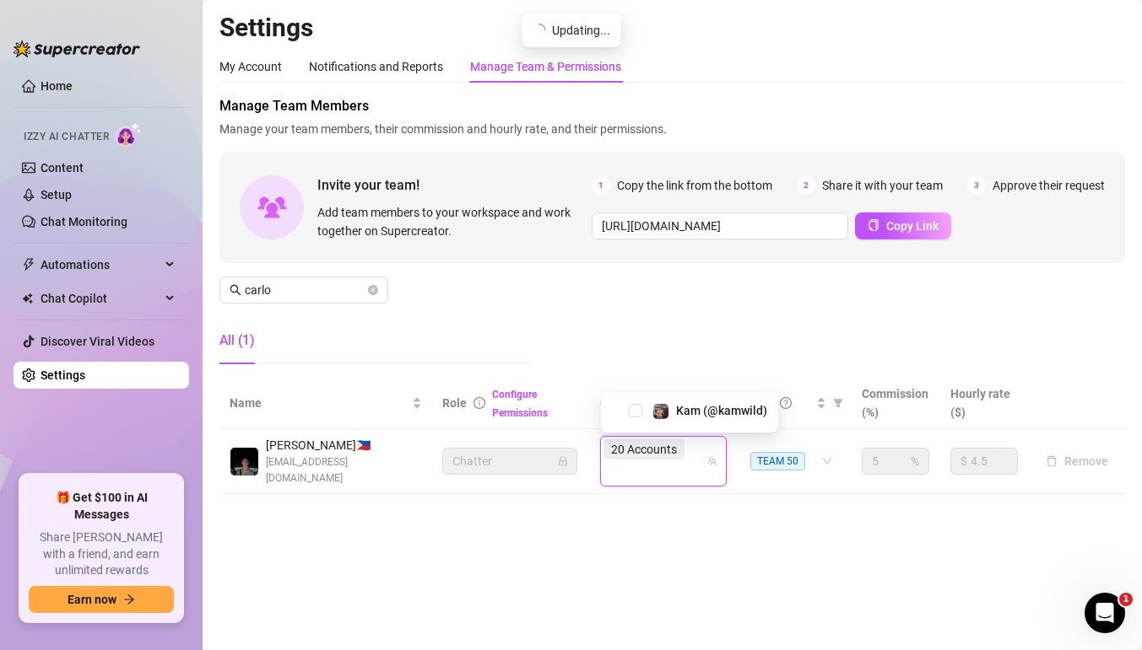
click at [695, 455] on div "20 Accounts kamwi" at bounding box center [654, 461] width 102 height 47
type input "juanwi"
click at [635, 414] on span "Select tree node" at bounding box center [635, 410] width 13 height 13
click at [707, 454] on div "21 Accounts juanwi" at bounding box center [663, 461] width 127 height 51
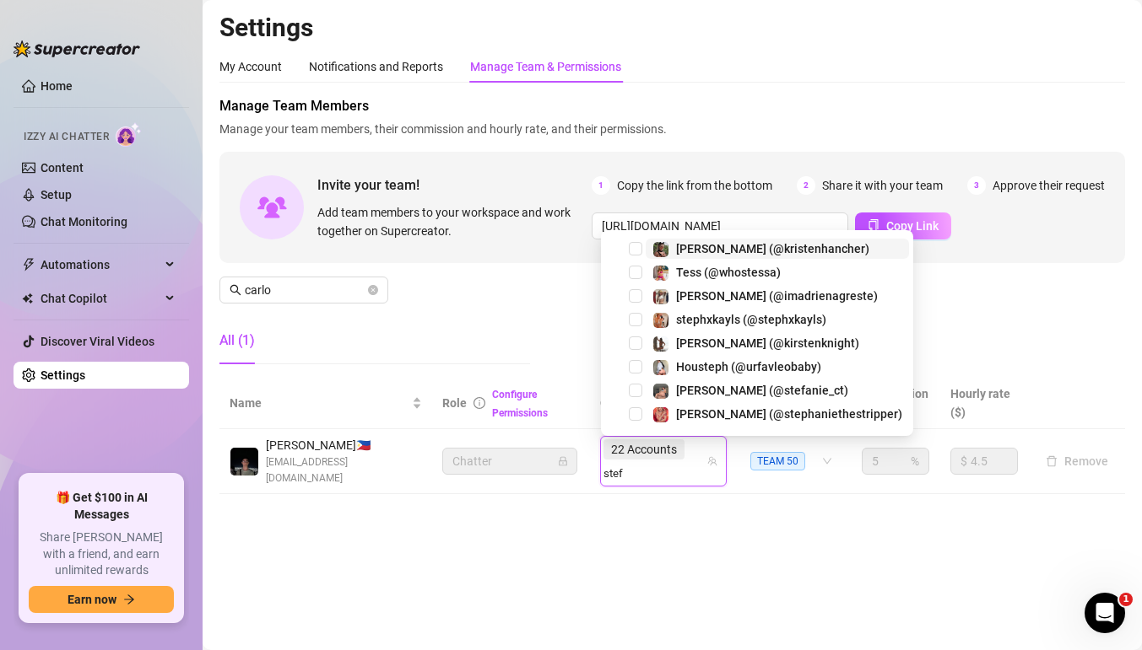
type input "stefa"
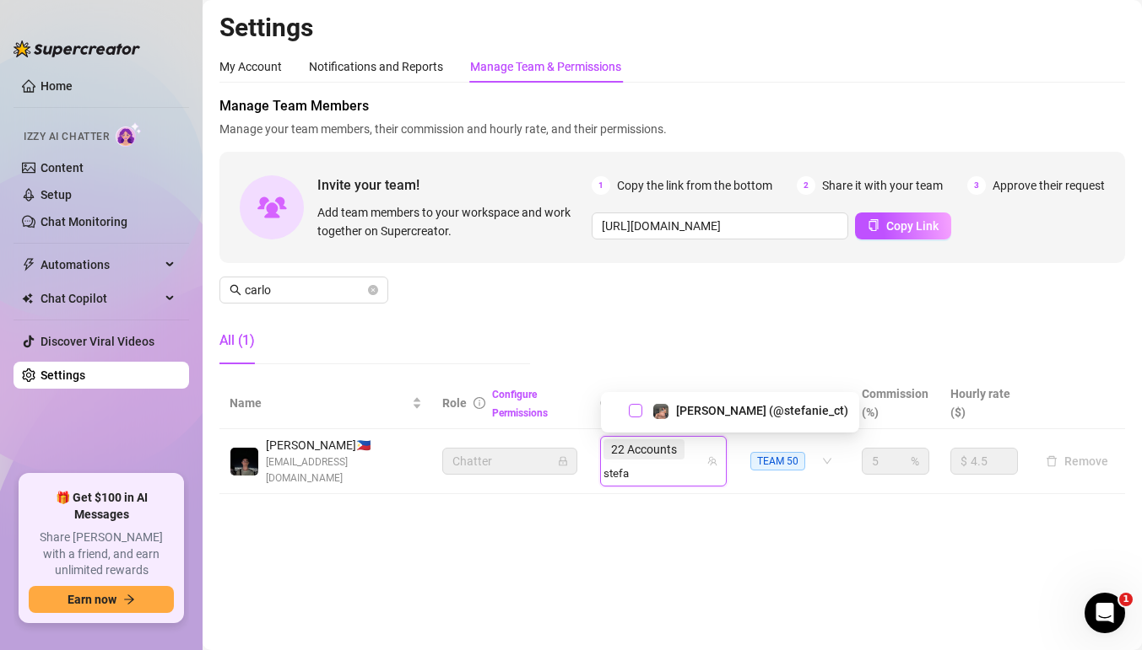
click at [637, 408] on span "Select tree node" at bounding box center [635, 410] width 13 height 13
click at [687, 453] on div "22 Accounts" at bounding box center [645, 450] width 84 height 24
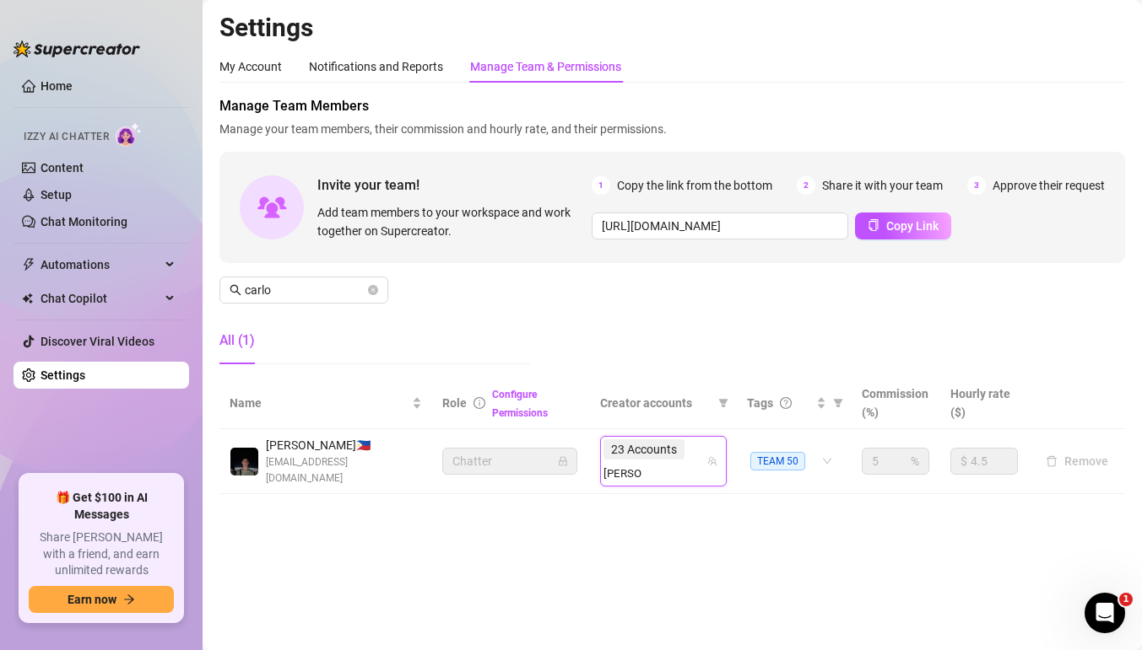
type input "thebox"
click at [636, 412] on span "Select tree node" at bounding box center [635, 410] width 13 height 13
click at [642, 463] on input "search" at bounding box center [622, 473] width 39 height 20
type input "susana"
click at [635, 415] on span "Select tree node" at bounding box center [635, 410] width 13 height 13
